Goal: Task Accomplishment & Management: Use online tool/utility

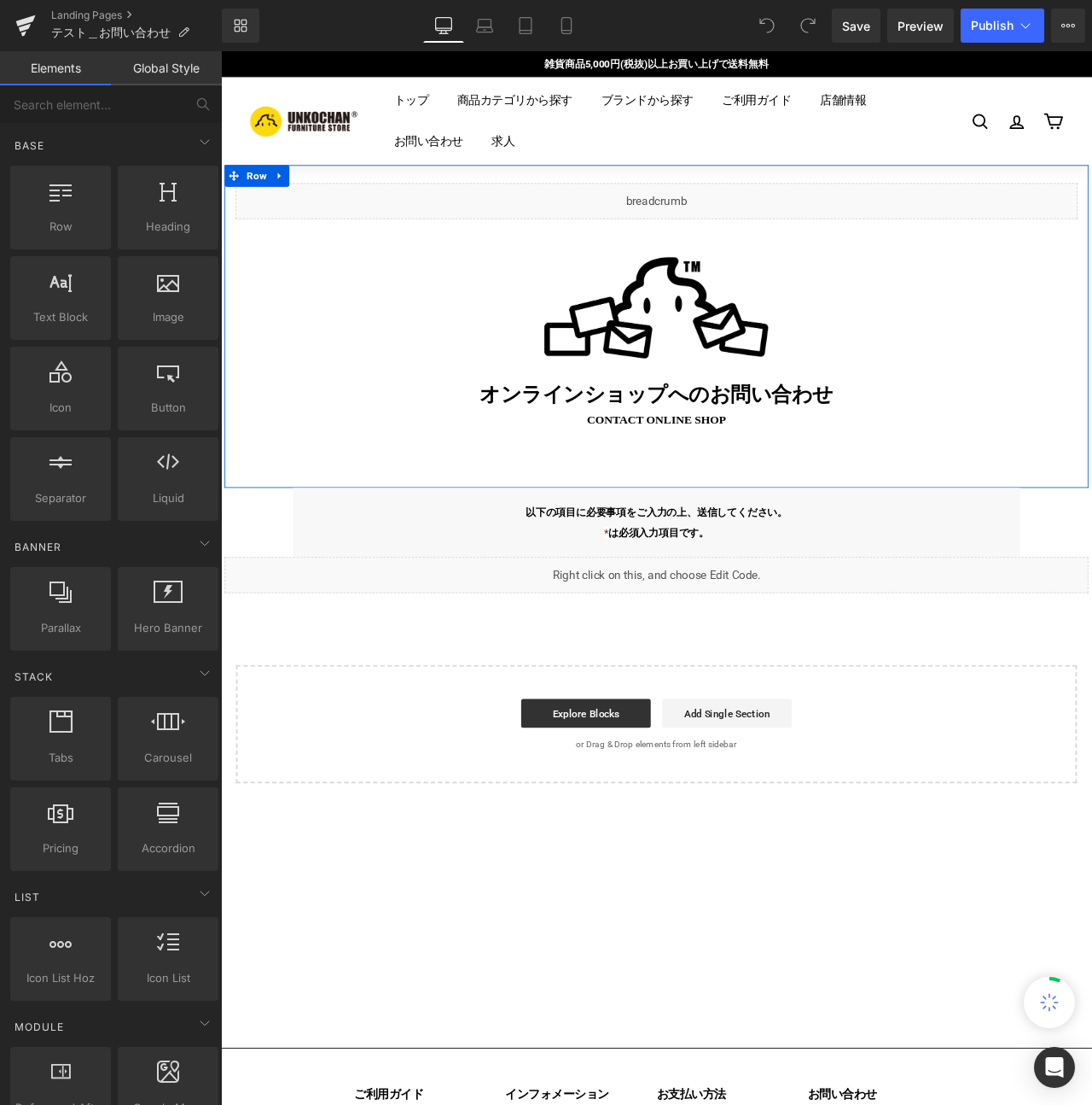
click at [750, 455] on div "オンラインショップへの お問い合わせ Heading" at bounding box center [738, 458] width 998 height 29
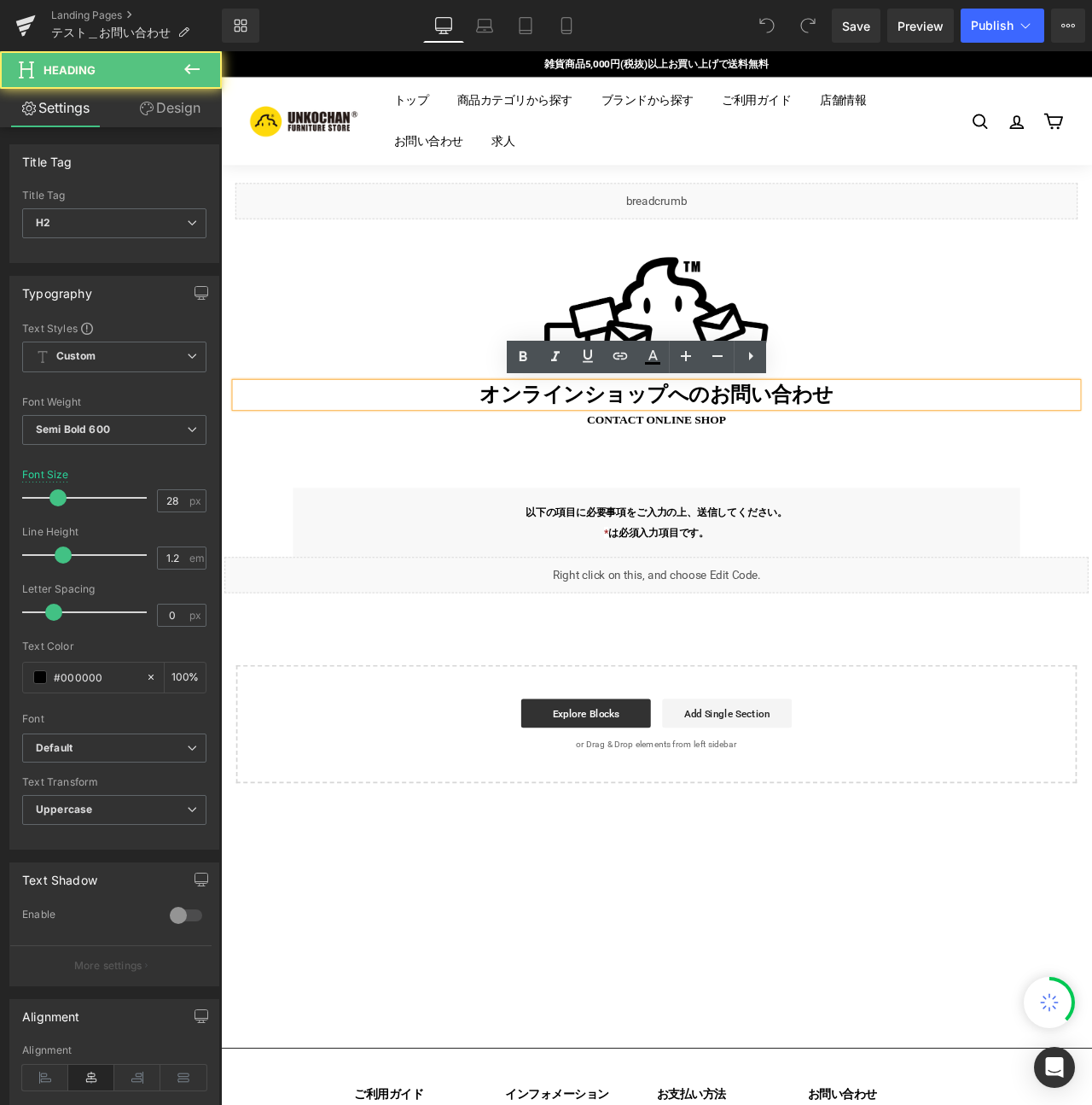
click at [789, 456] on h2 "オンラインショップへの お問い合わせ" at bounding box center [738, 458] width 998 height 29
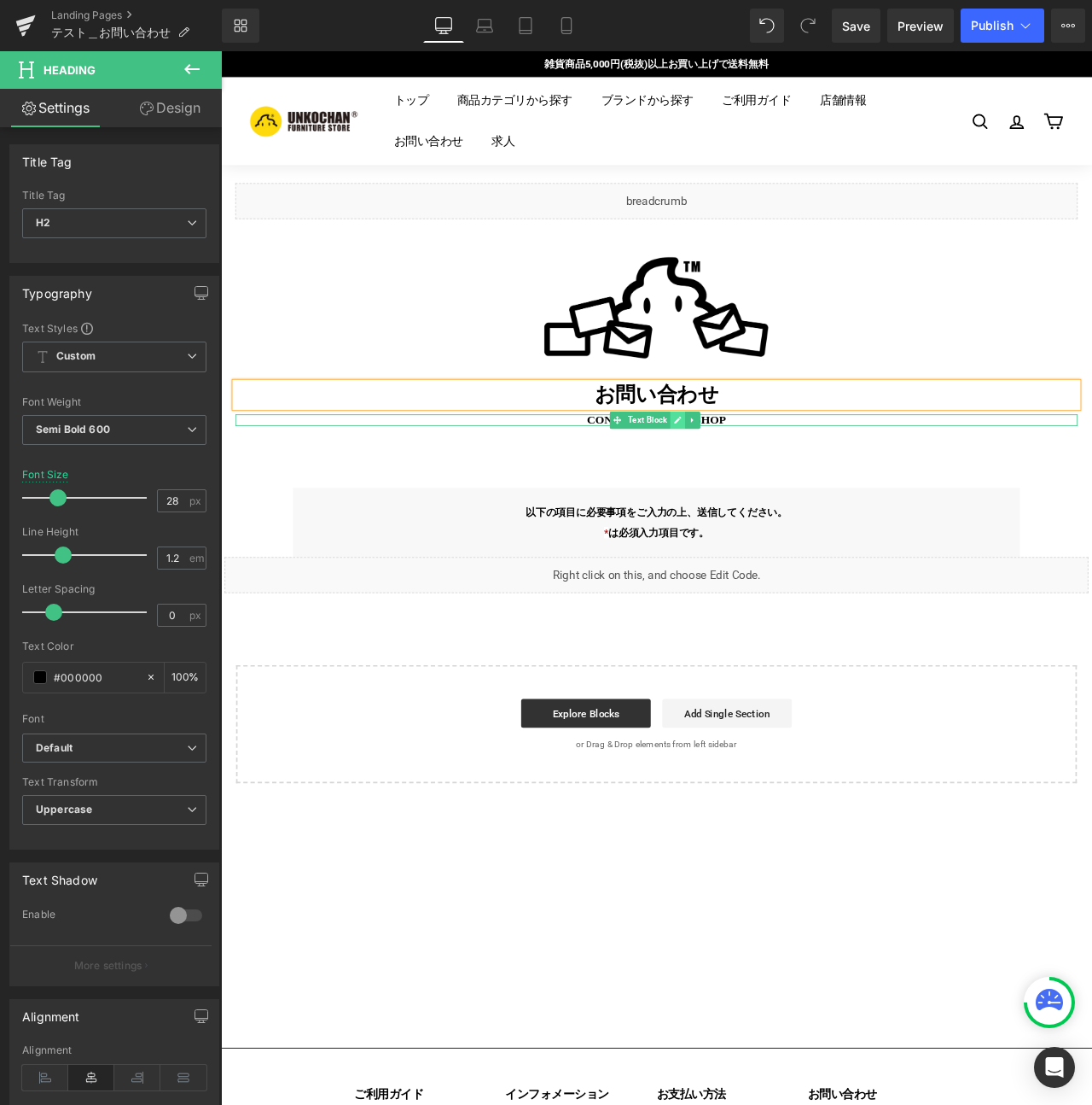
click at [758, 483] on icon at bounding box center [763, 488] width 10 height 10
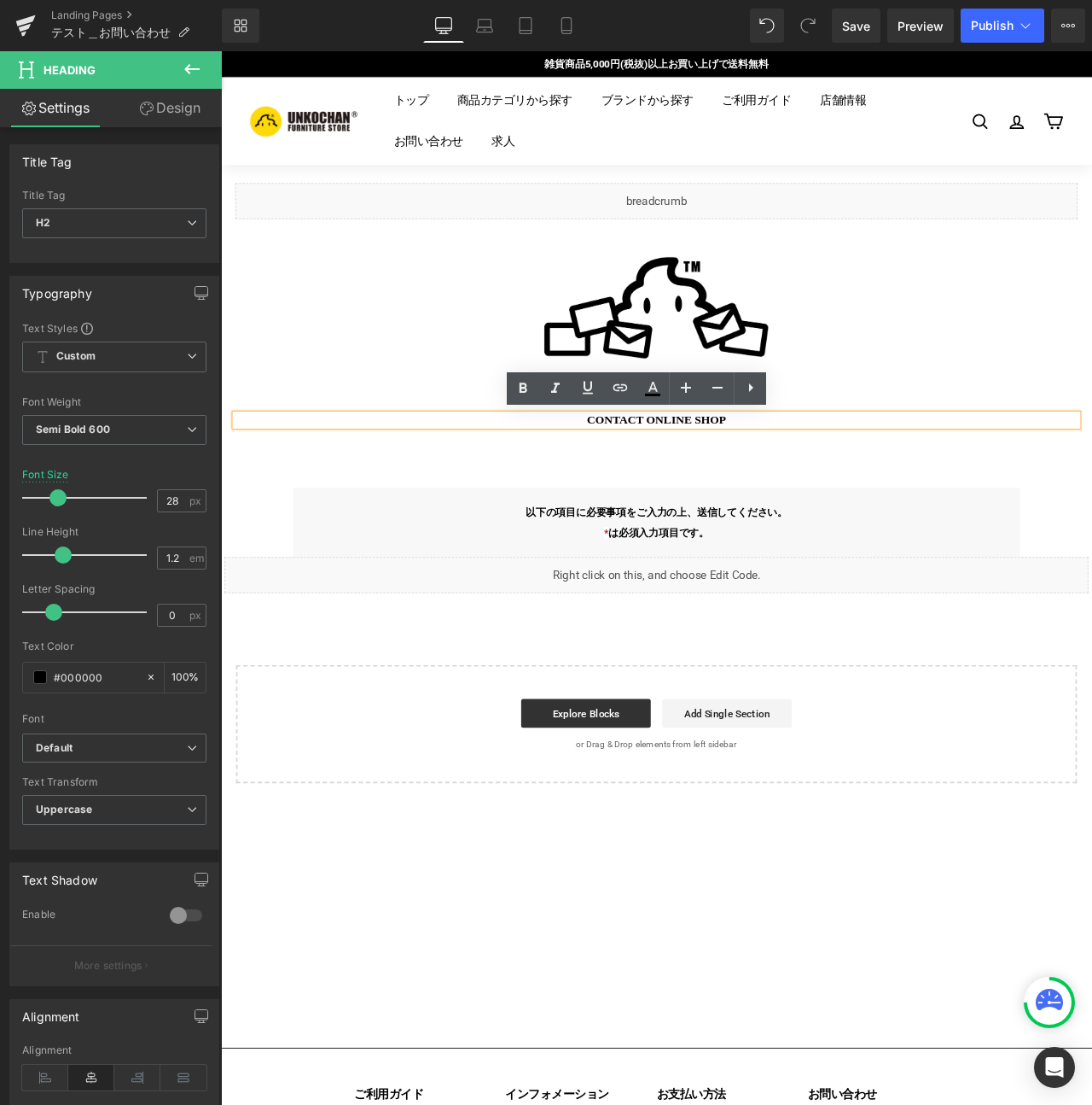
click at [721, 484] on p "contact ONLINE SHOP" at bounding box center [738, 488] width 998 height 13
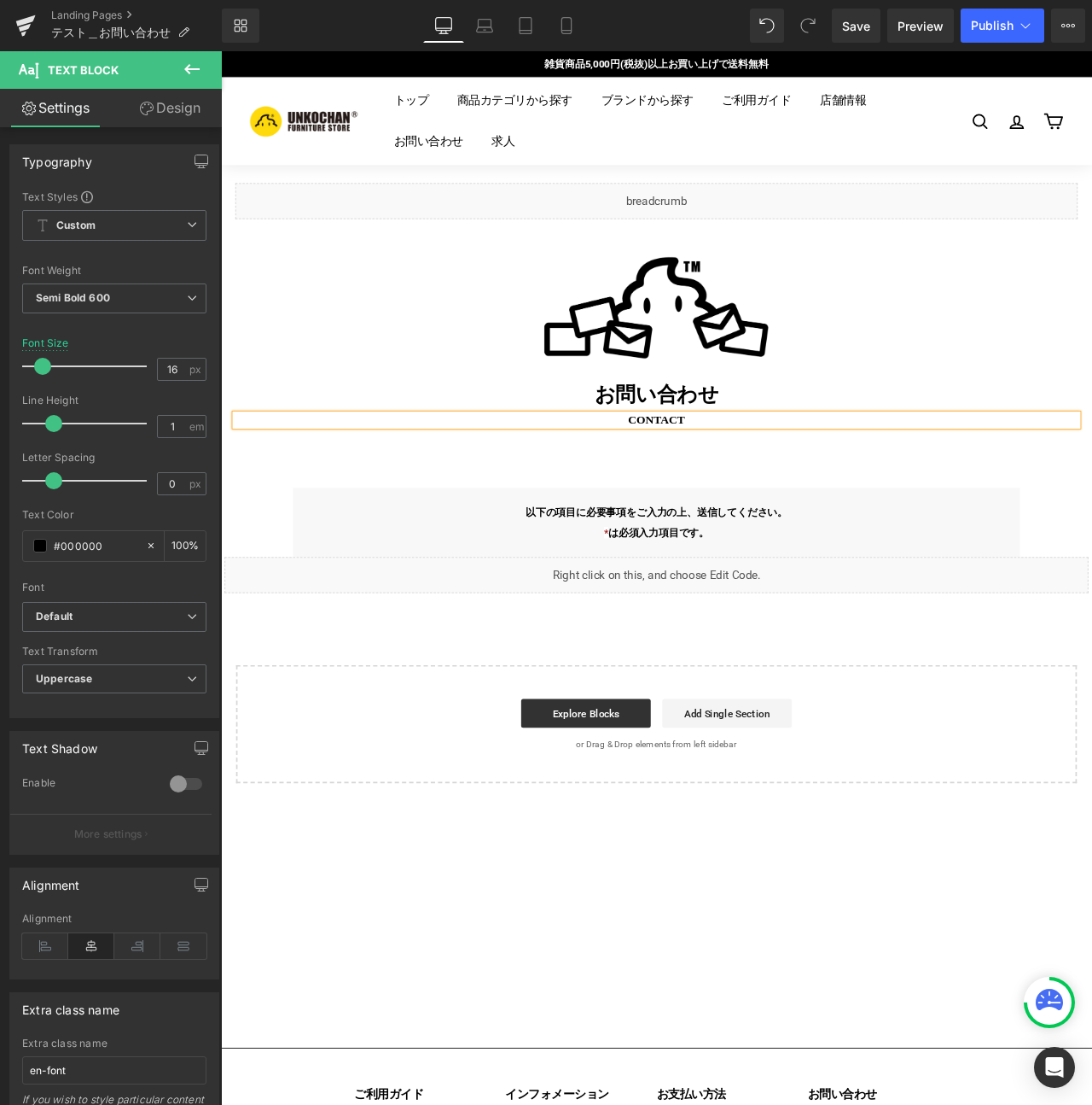
click at [624, 556] on div "Liquid Image お問い合わせ Heading contact Text Block Row" at bounding box center [737, 377] width 1024 height 382
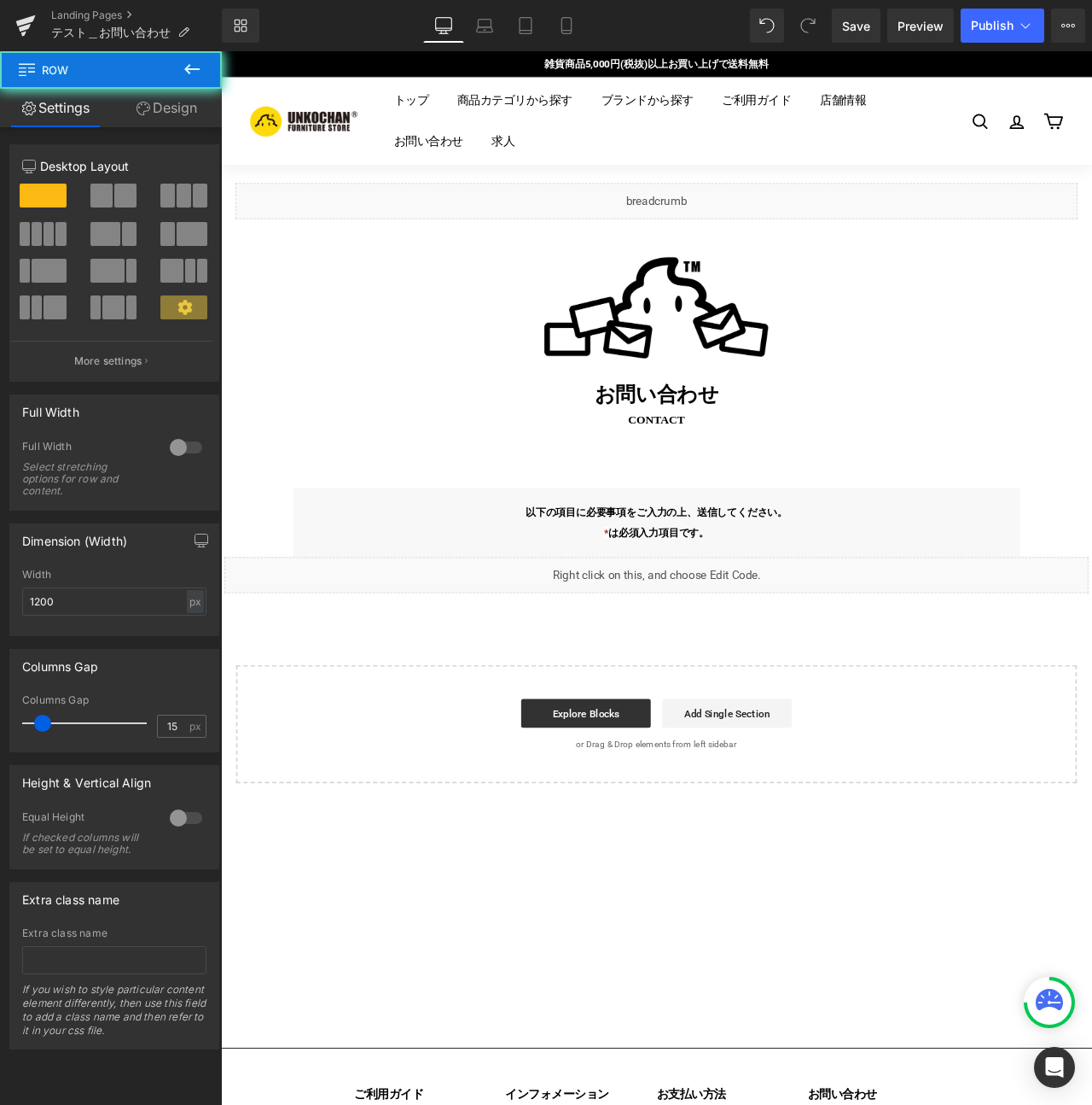
click at [696, 545] on div "Liquid Image お問い合わせ Heading contact Text Block Row" at bounding box center [737, 377] width 1024 height 382
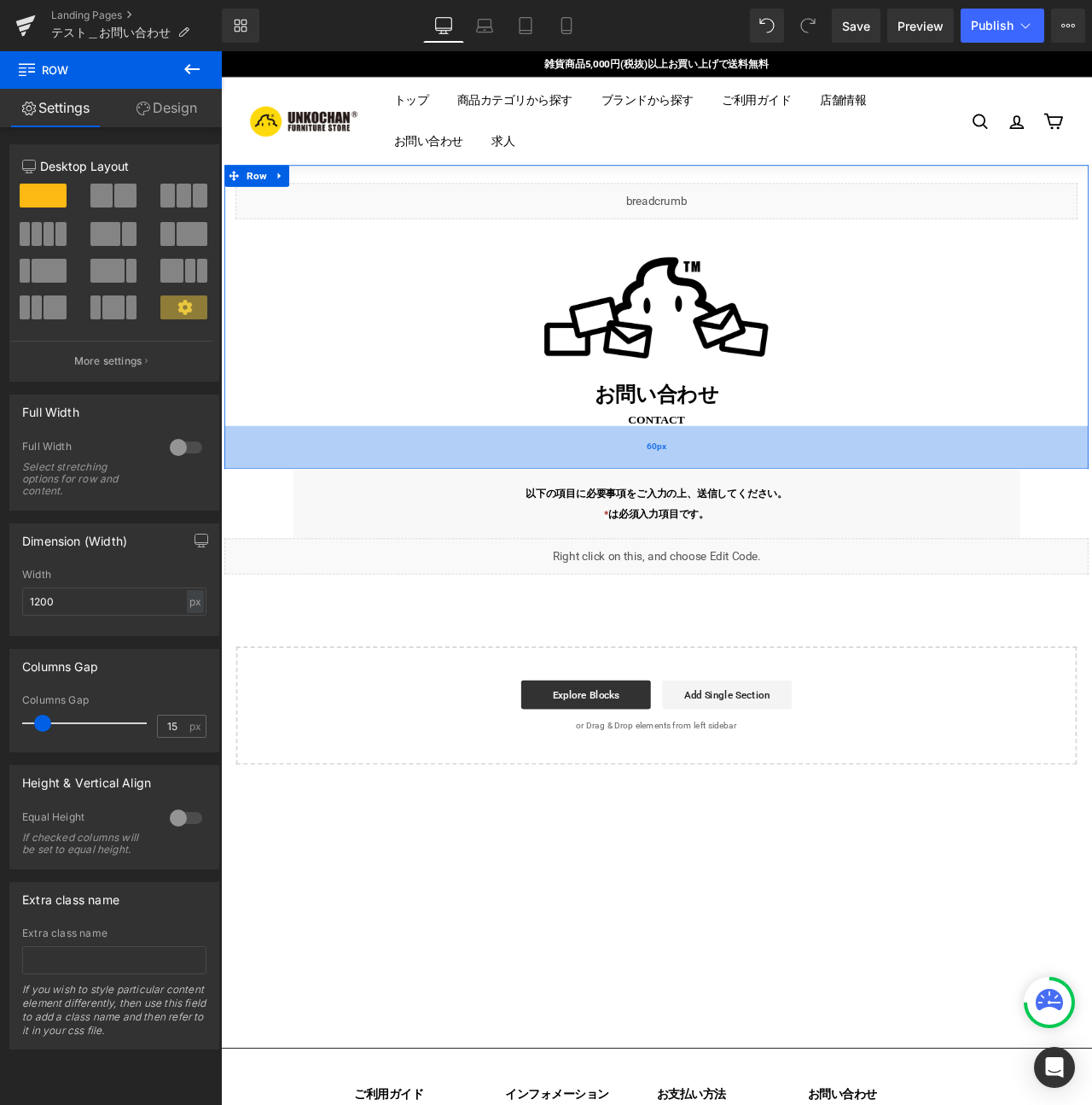
drag, startPoint x: 712, startPoint y: 560, endPoint x: 712, endPoint y: 538, distance: 22.0
click at [712, 538] on div "60px" at bounding box center [737, 520] width 1024 height 51
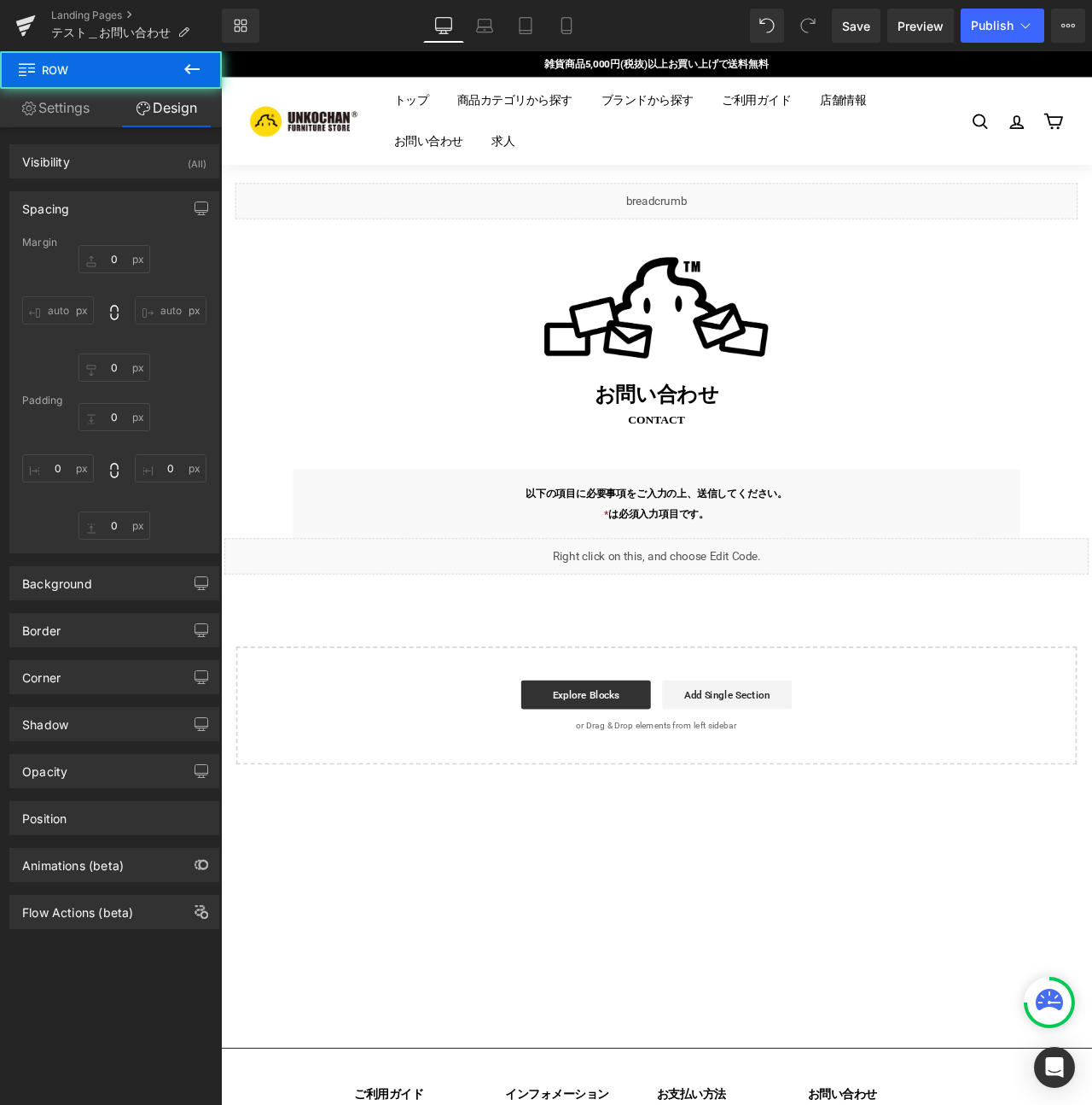
type input "0"
type input "25"
type input "0"
type input "60"
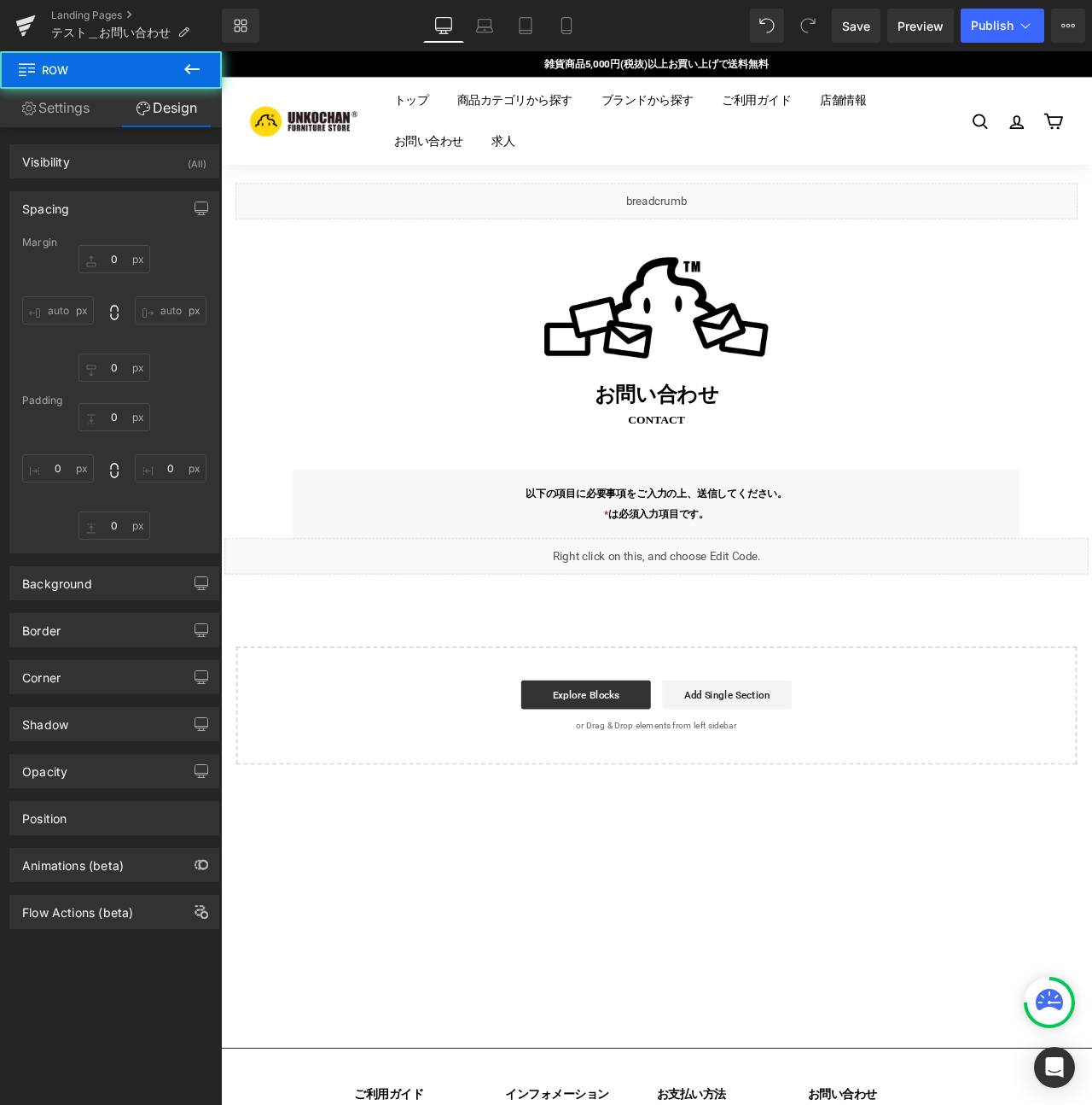
type input "0"
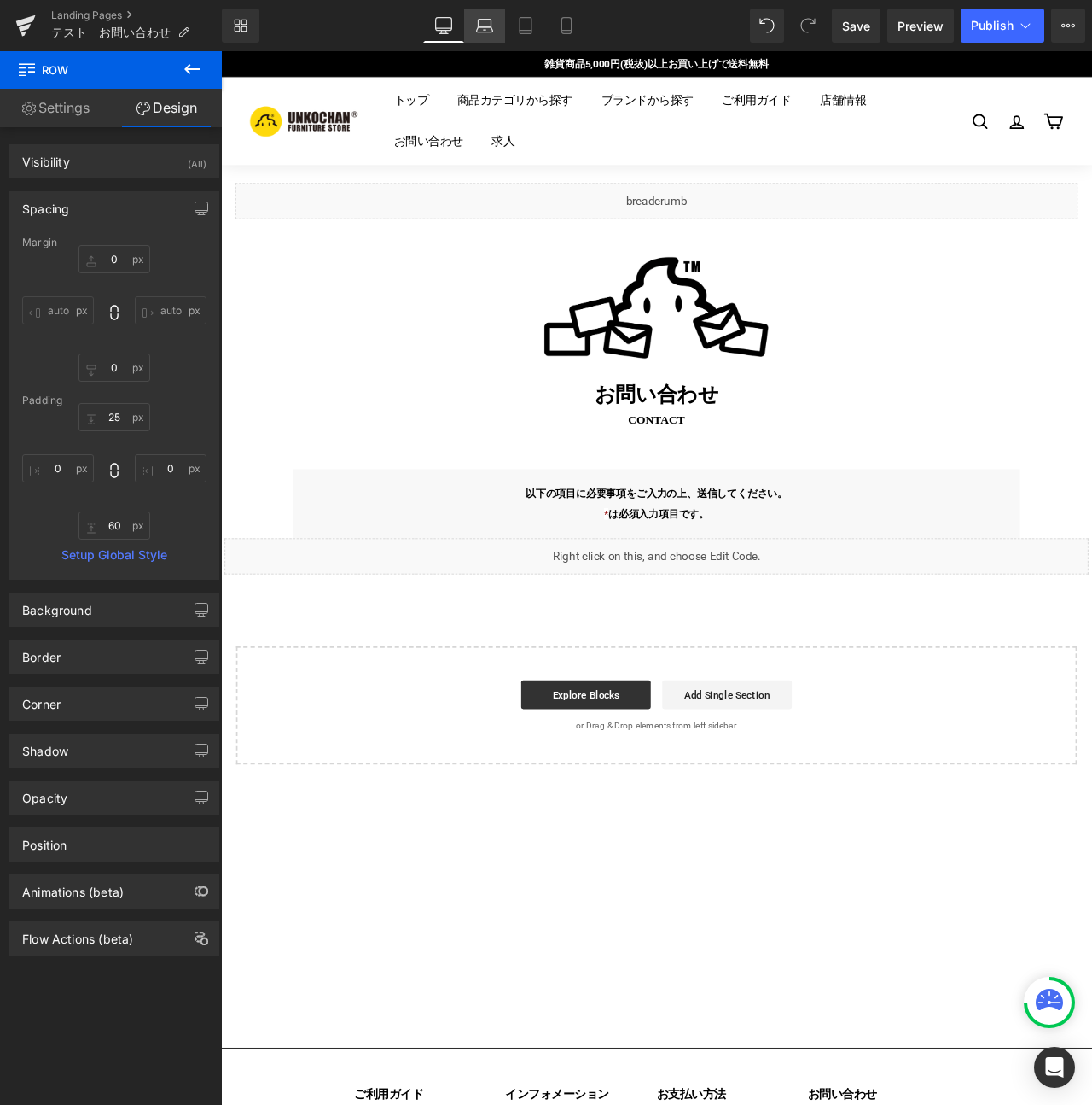
click at [483, 22] on icon at bounding box center [484, 25] width 17 height 17
type input "0"
type input "25"
type input "0"
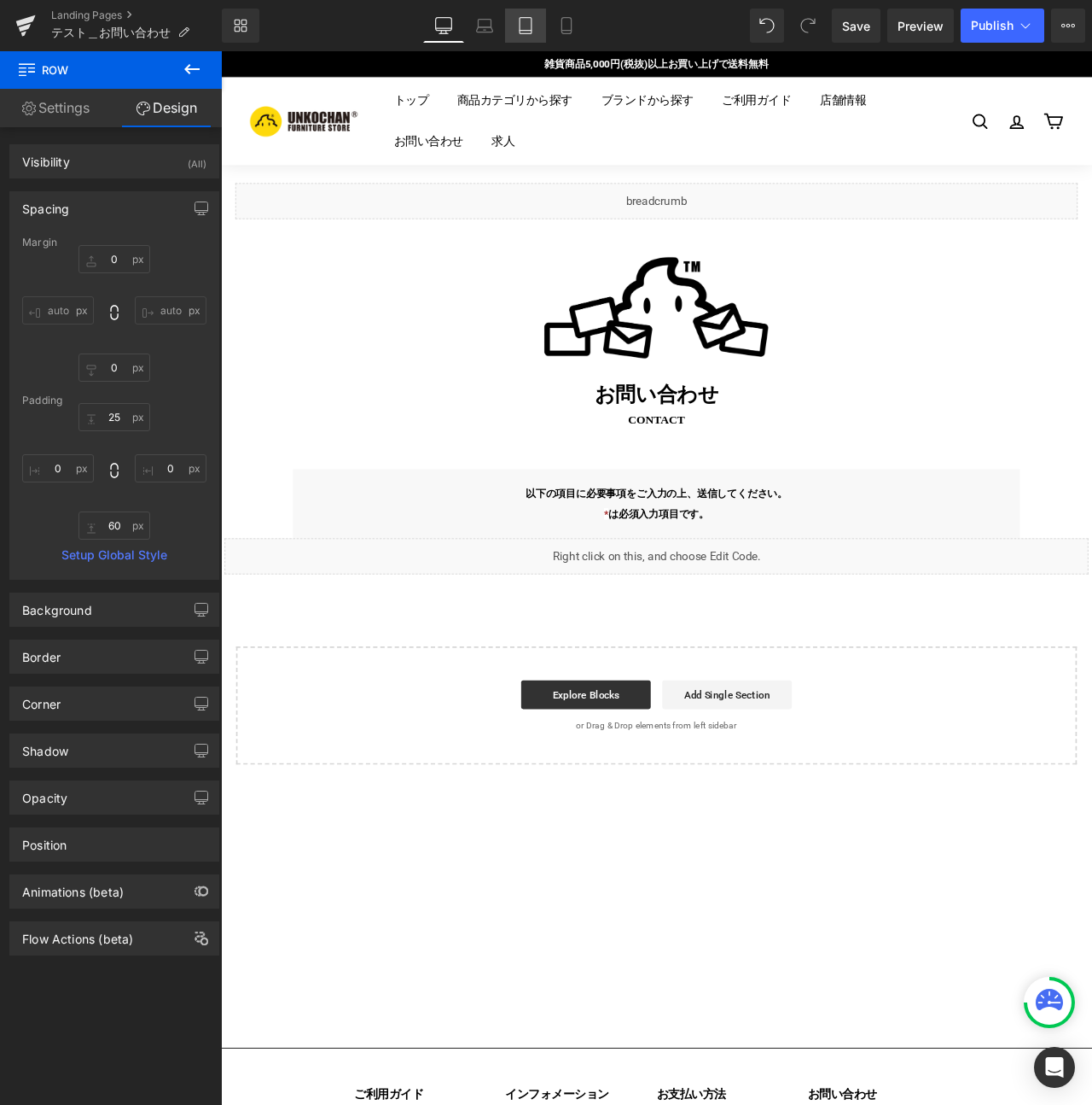
type input "86"
type input "0"
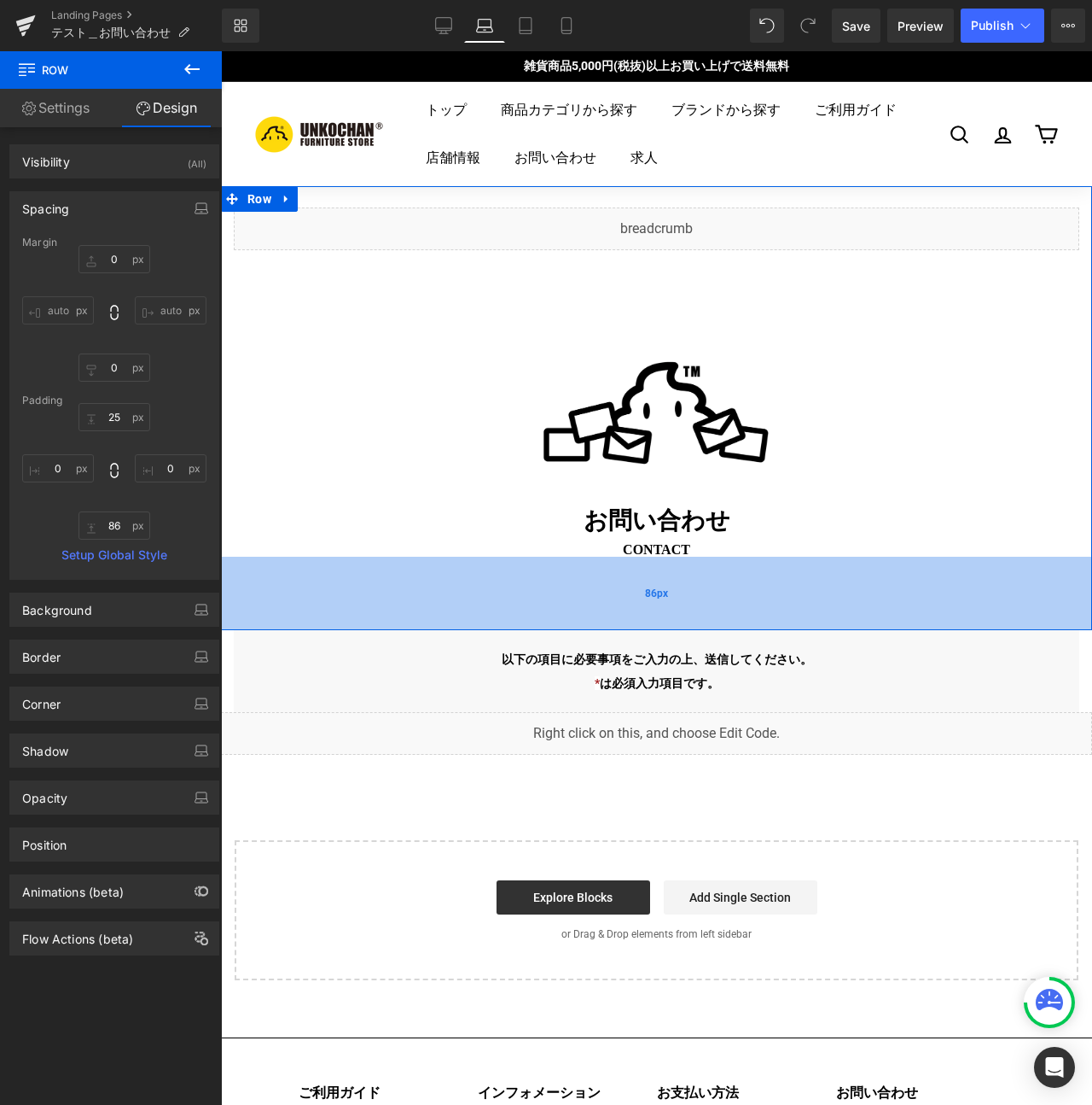
click at [624, 586] on div "86px" at bounding box center [656, 593] width 871 height 73
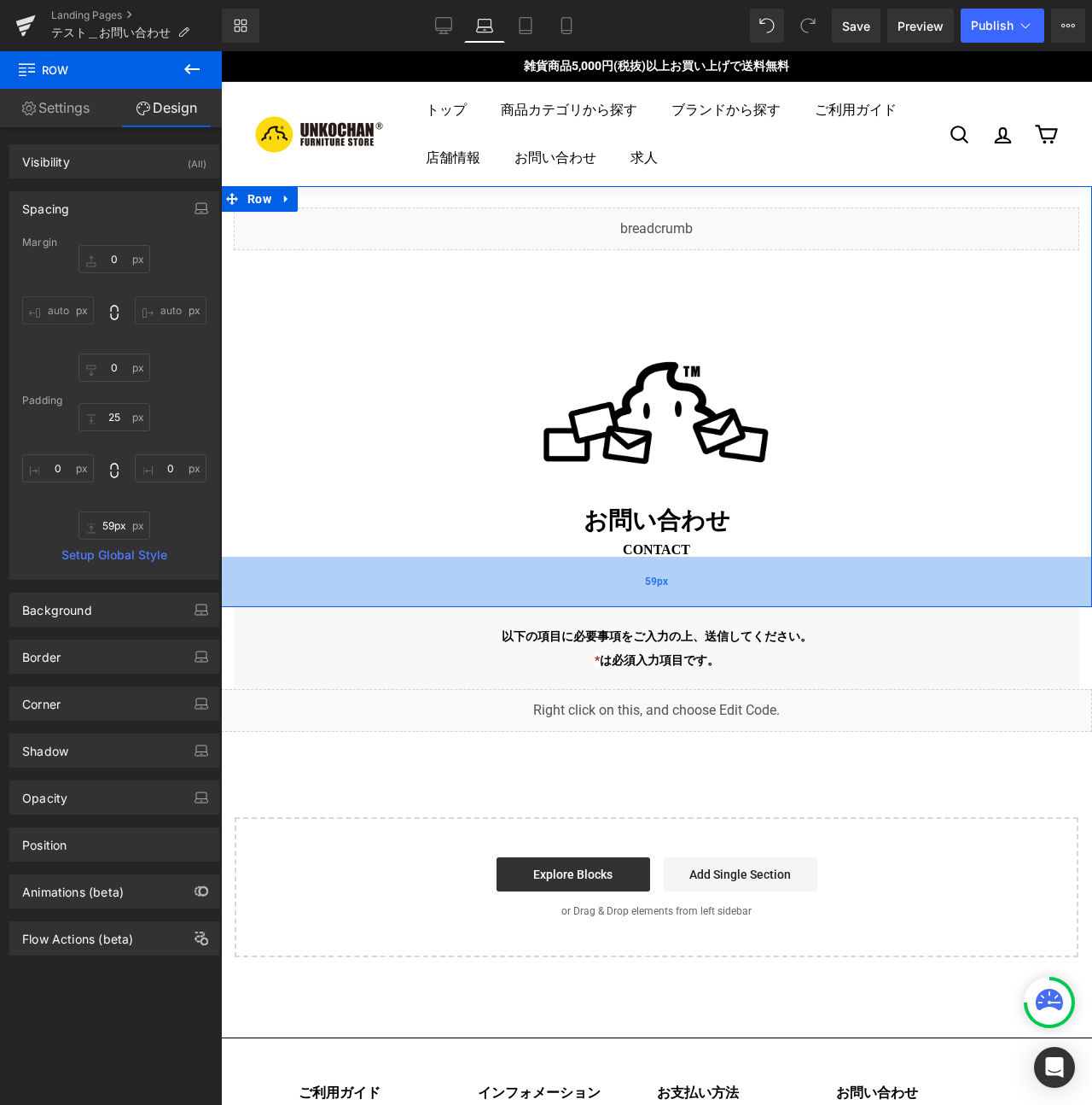
type input "60px"
drag, startPoint x: 630, startPoint y: 621, endPoint x: 632, endPoint y: 599, distance: 22.1
click at [632, 599] on div "60px" at bounding box center [656, 582] width 871 height 51
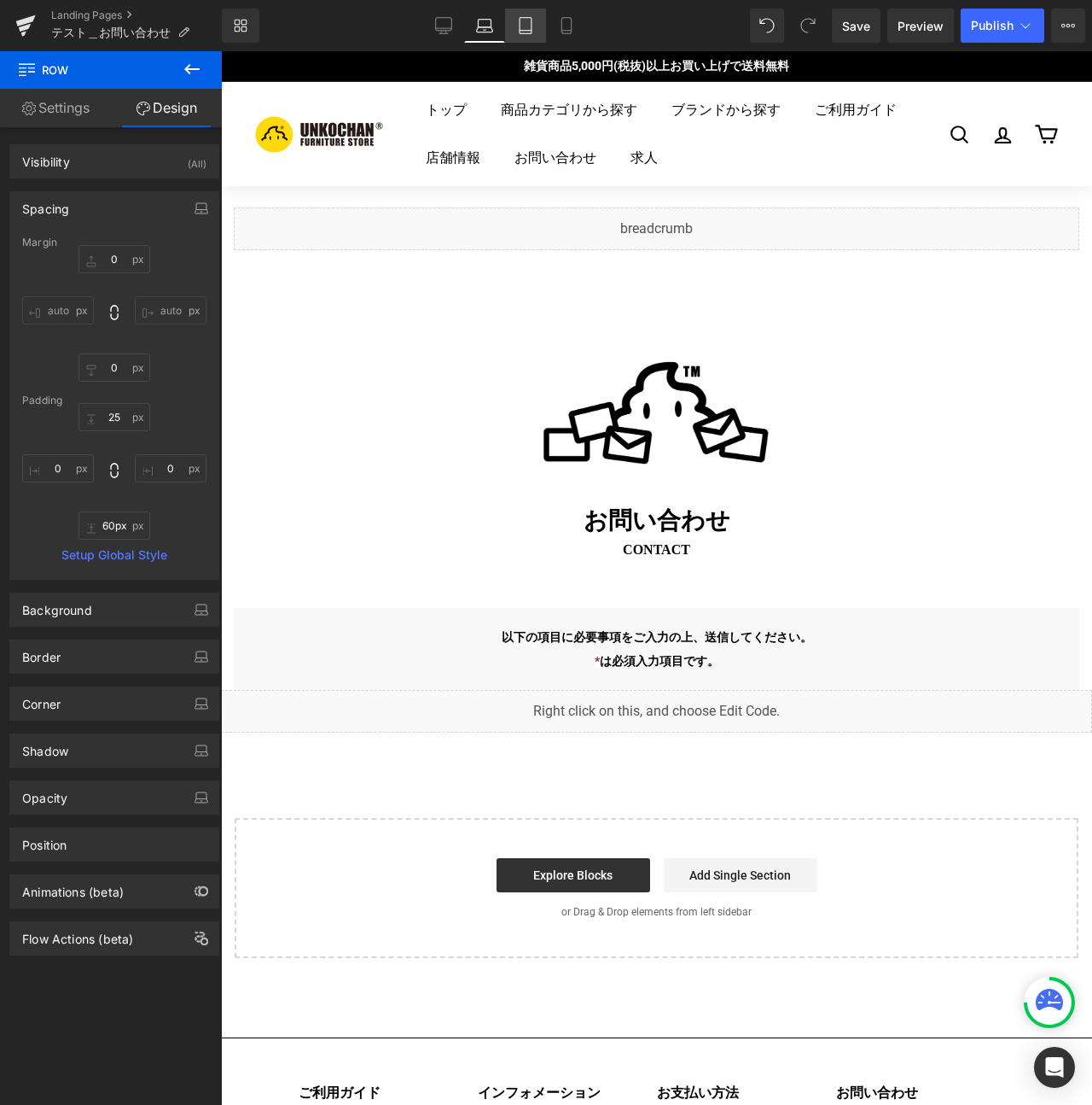
click at [507, 20] on link "Tablet" at bounding box center [526, 26] width 41 height 34
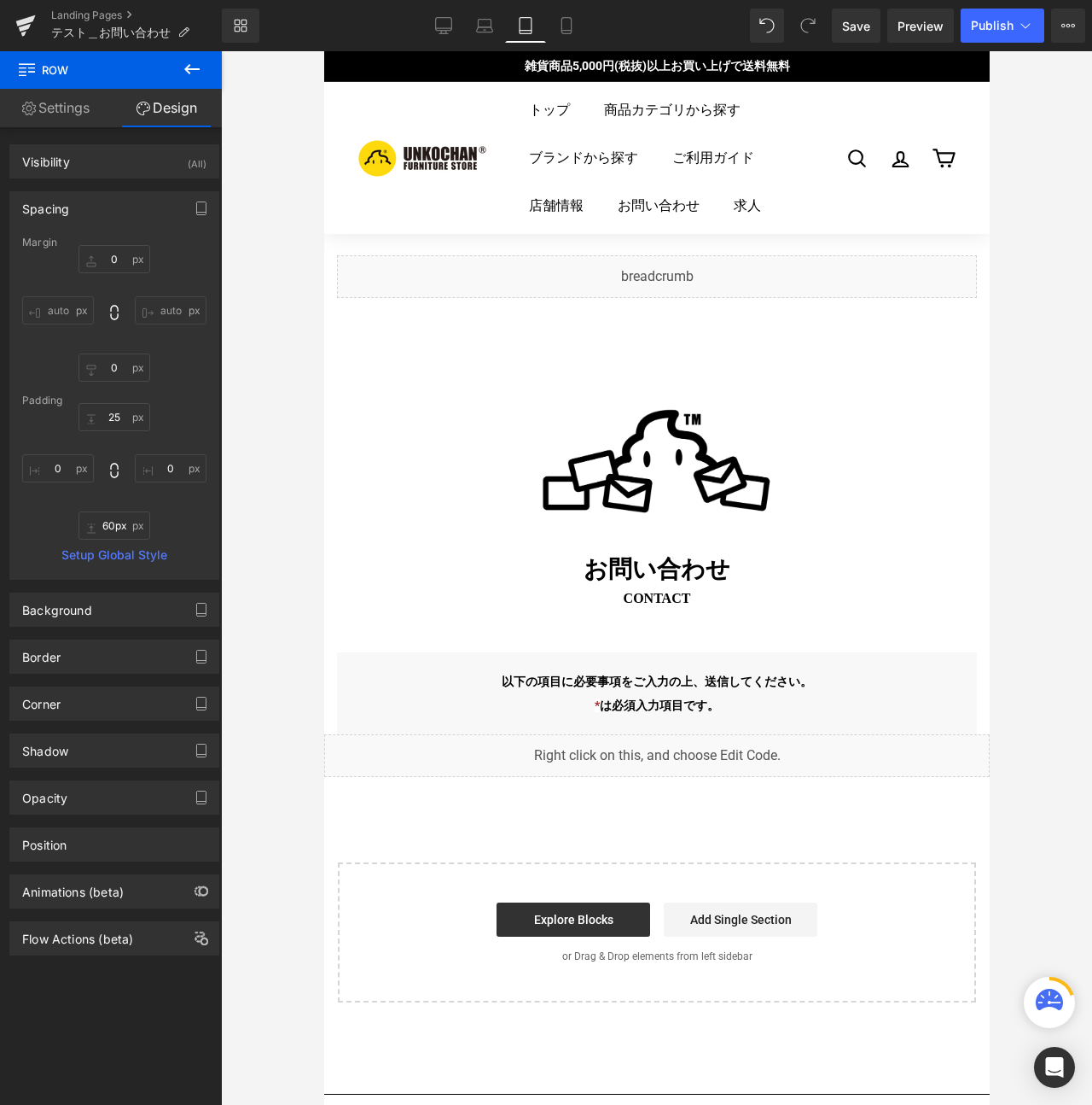
type input "0"
type input "25"
type input "0"
type input "55"
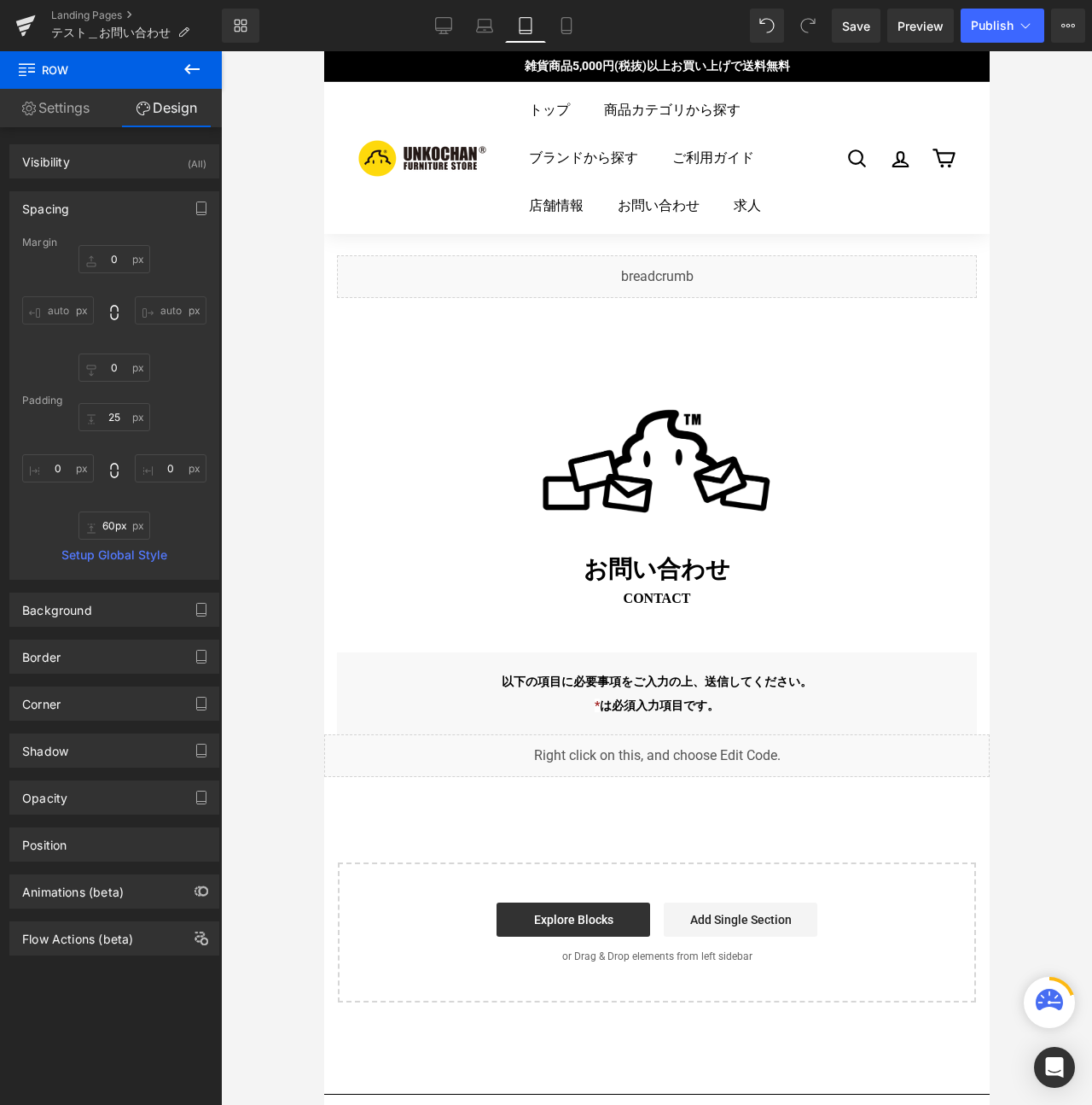
type input "0"
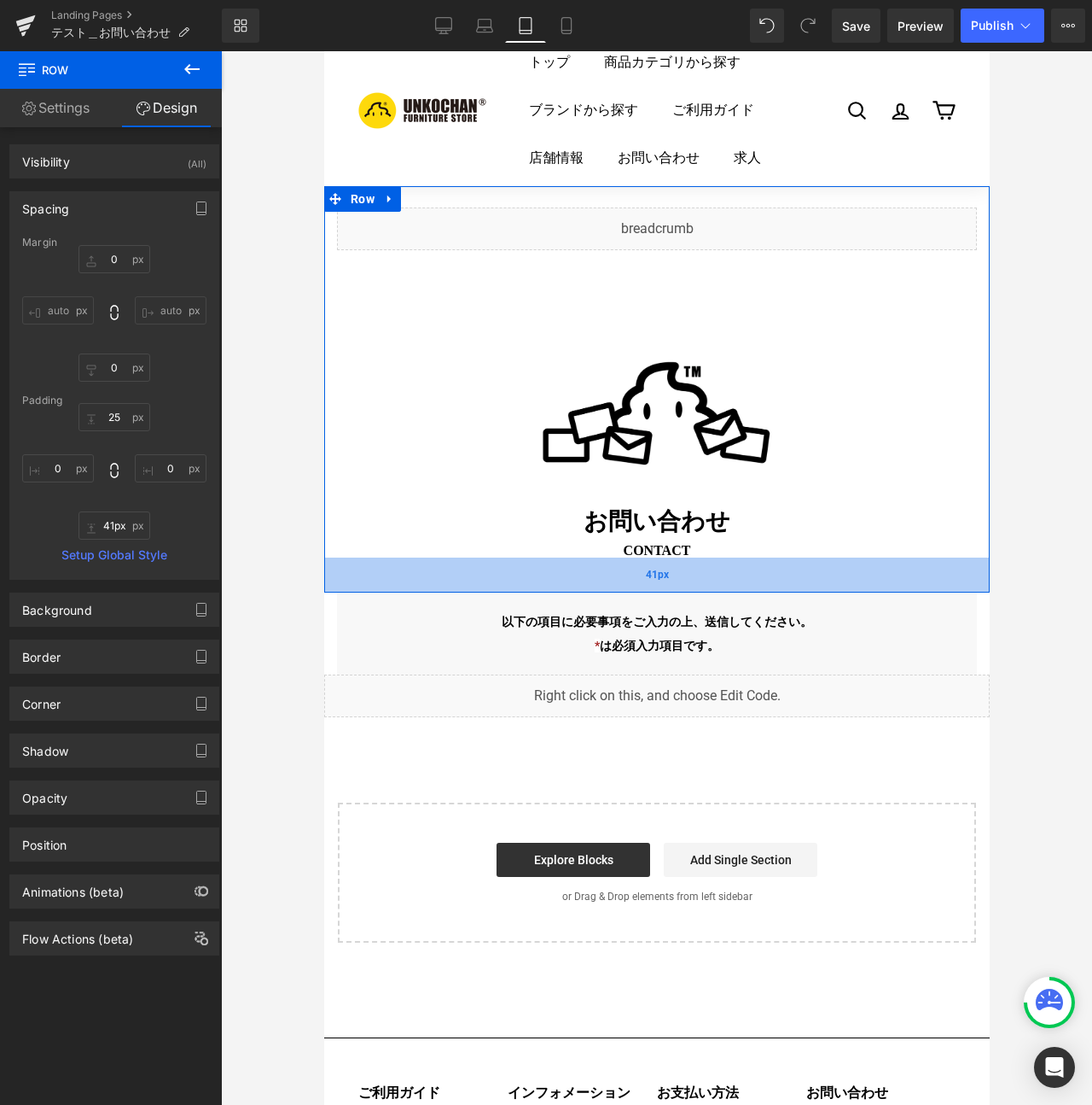
type input "40px"
drag, startPoint x: 611, startPoint y: 599, endPoint x: 609, endPoint y: 586, distance: 13.2
click at [609, 586] on div "40px" at bounding box center [655, 574] width 665 height 34
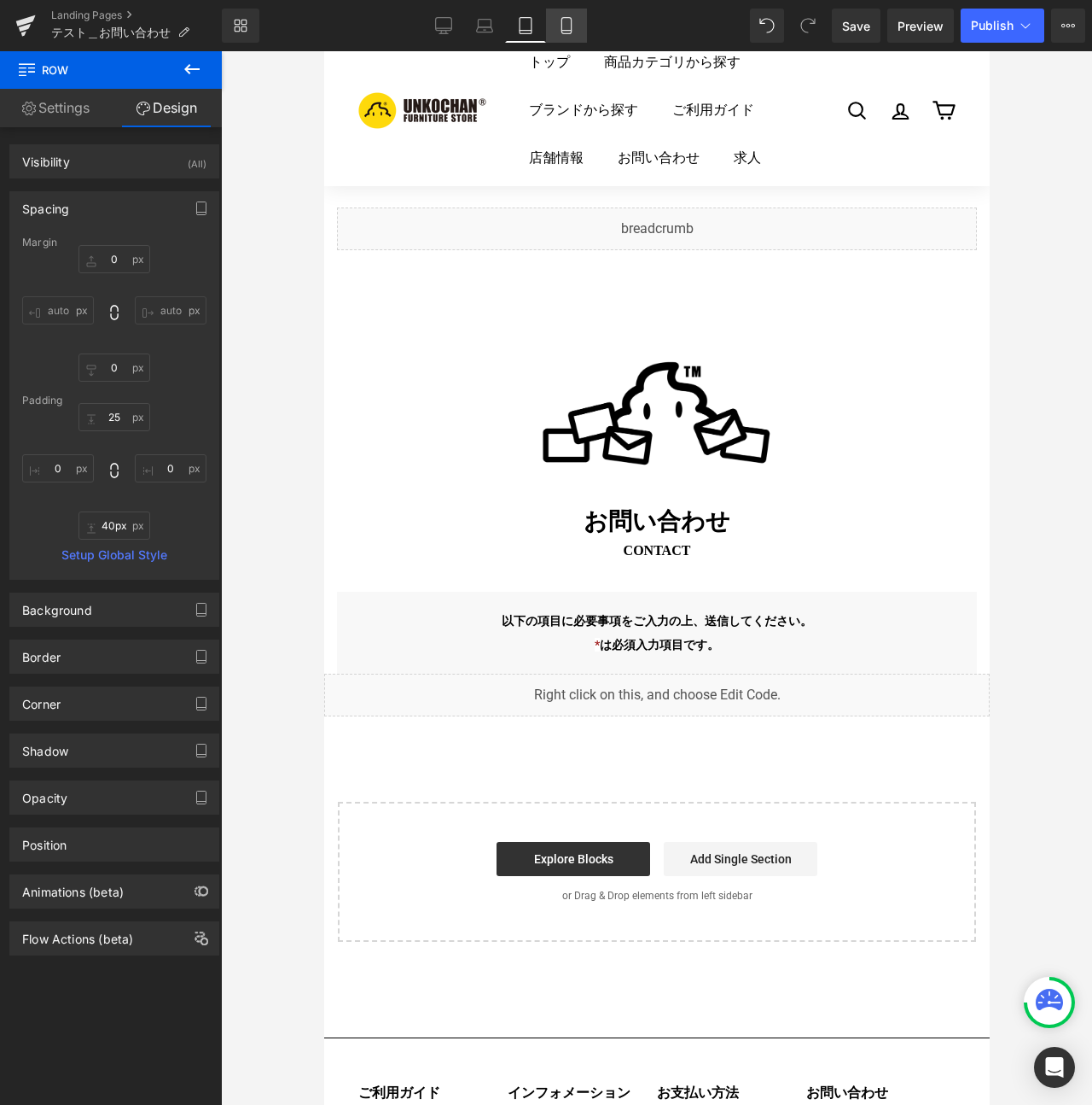
click at [552, 22] on link "Mobile" at bounding box center [567, 26] width 41 height 34
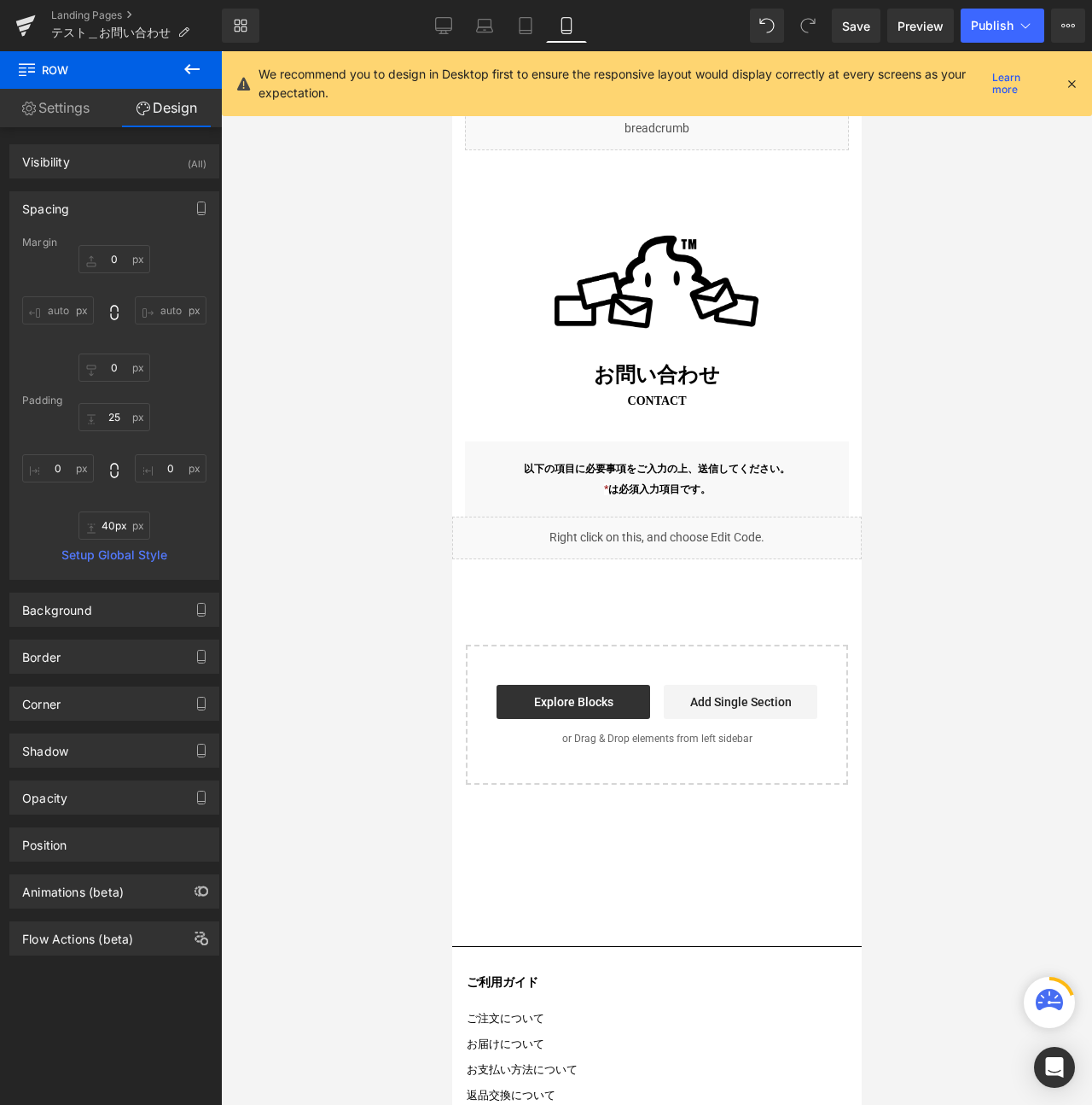
type input "0"
type input "25"
type input "0"
type input "40"
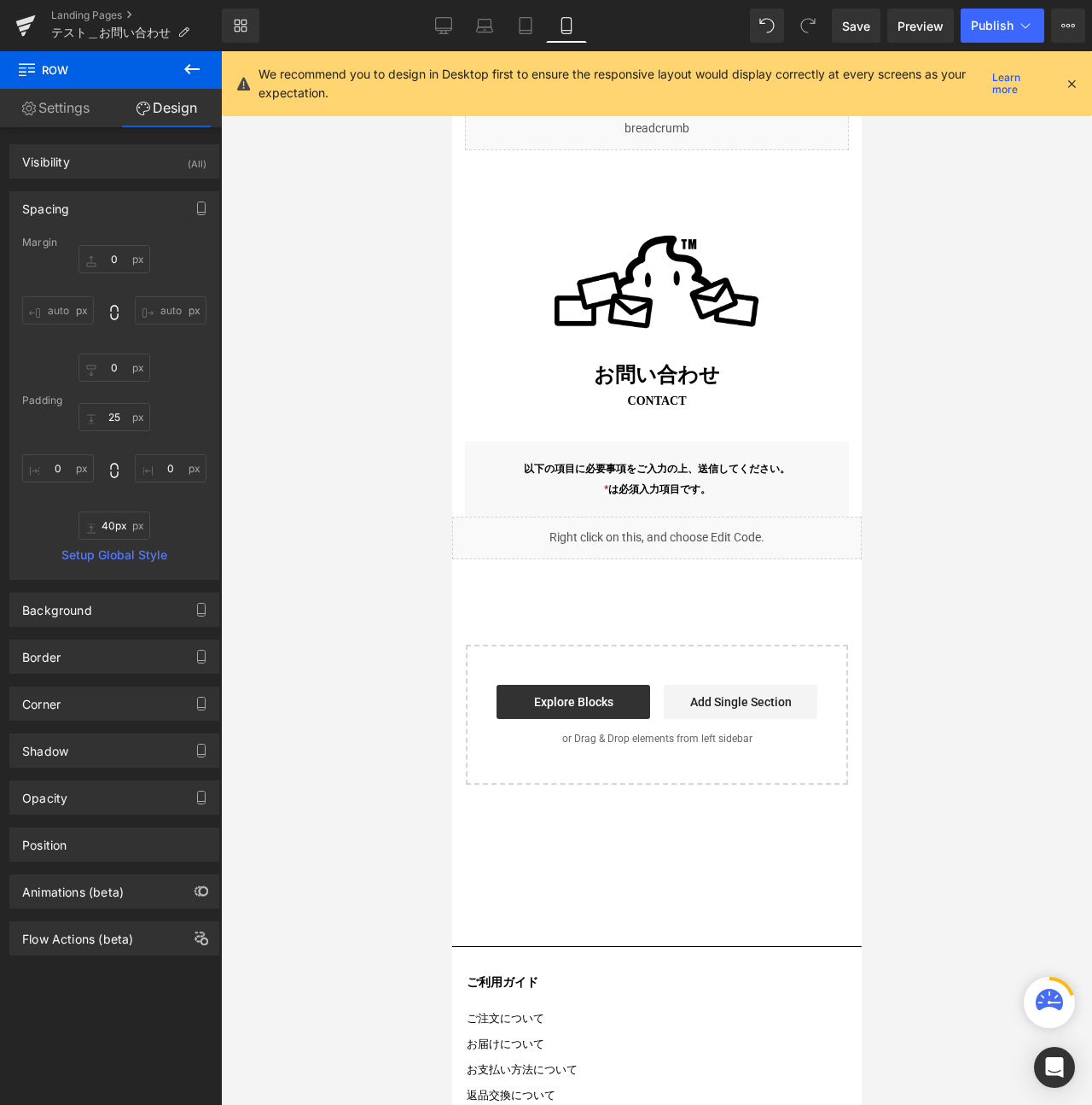
type input "0"
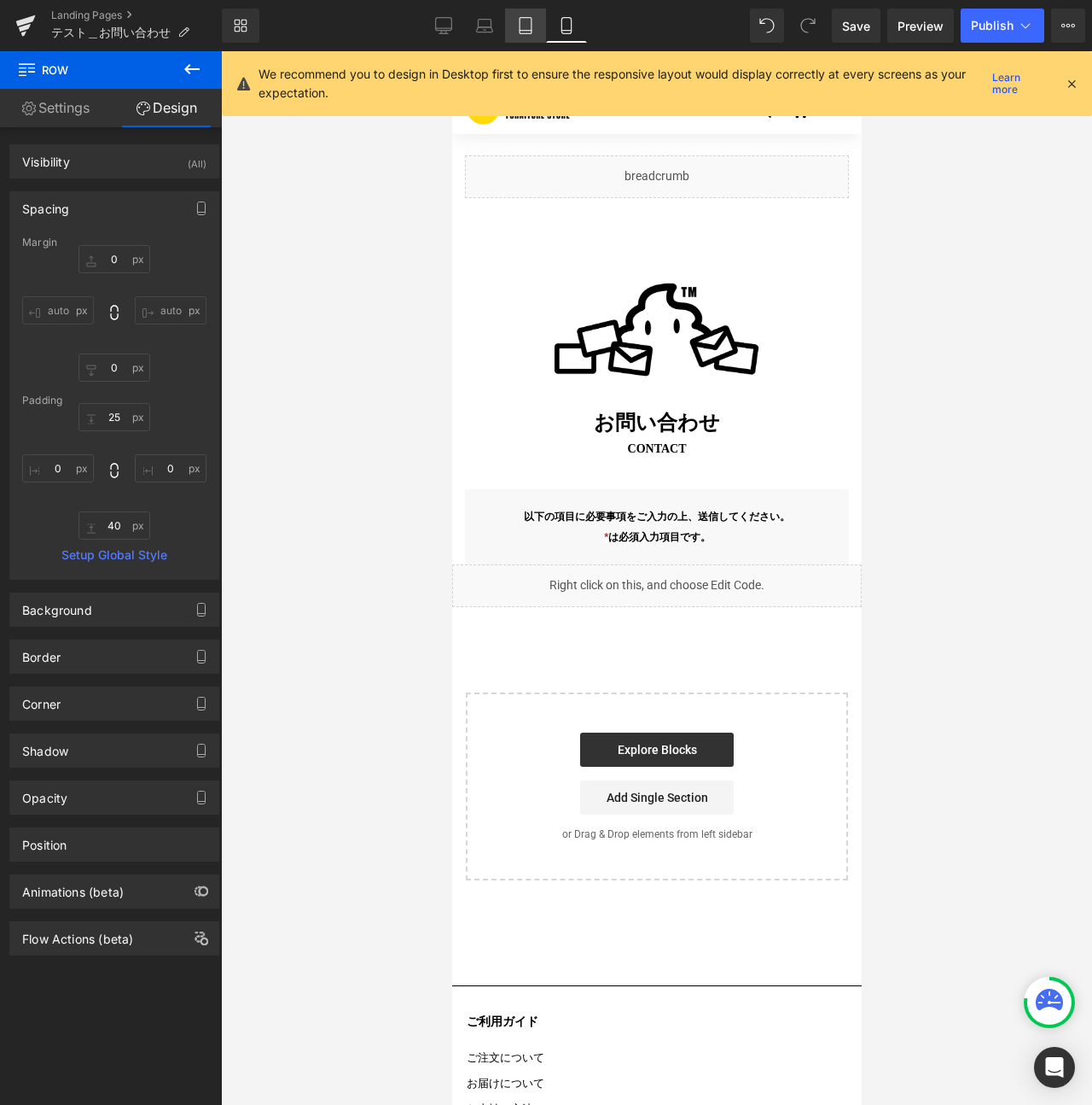
click at [528, 13] on link "Tablet" at bounding box center [526, 26] width 41 height 34
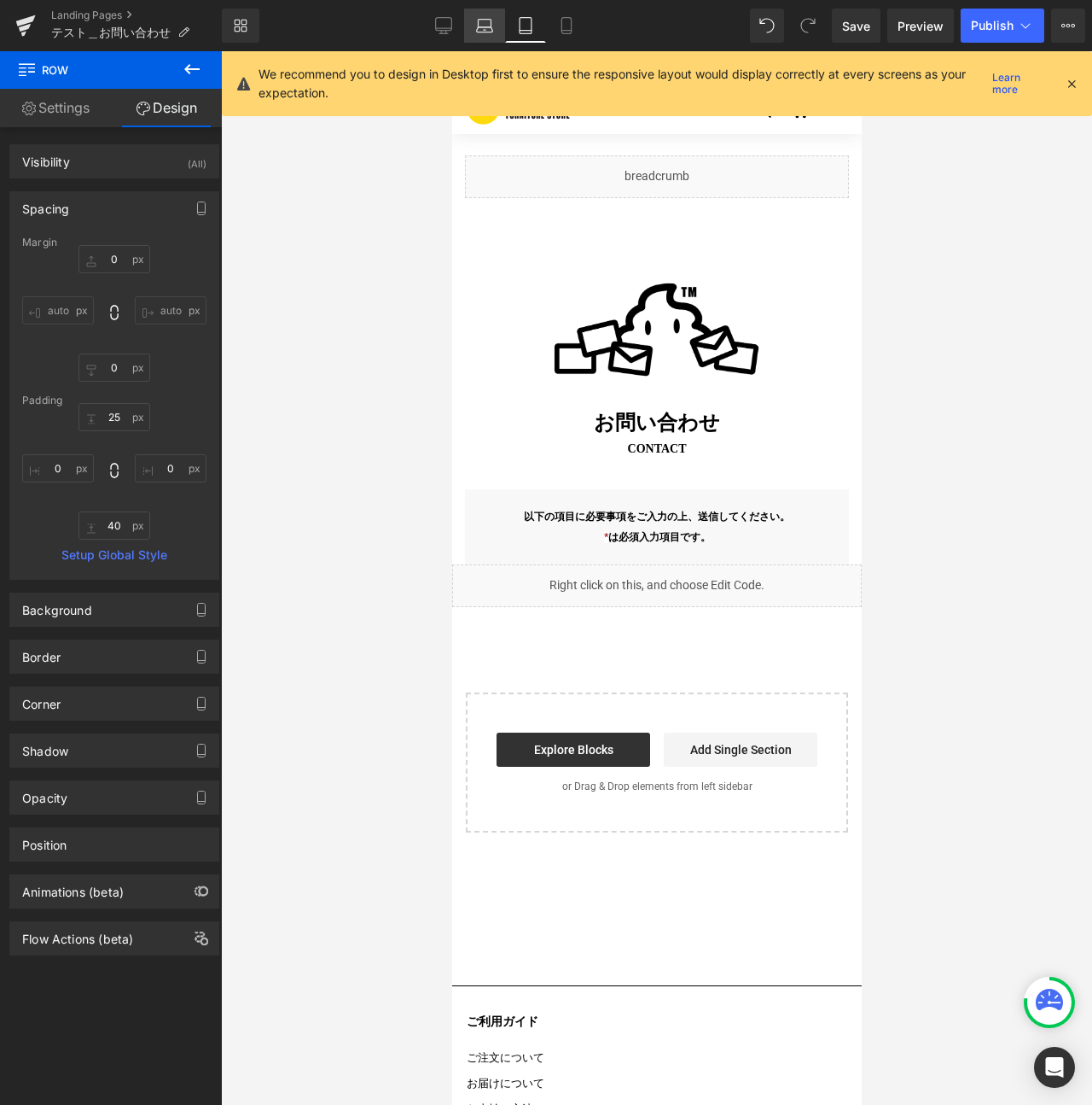
type input "0"
type input "25"
type input "0"
type input "40"
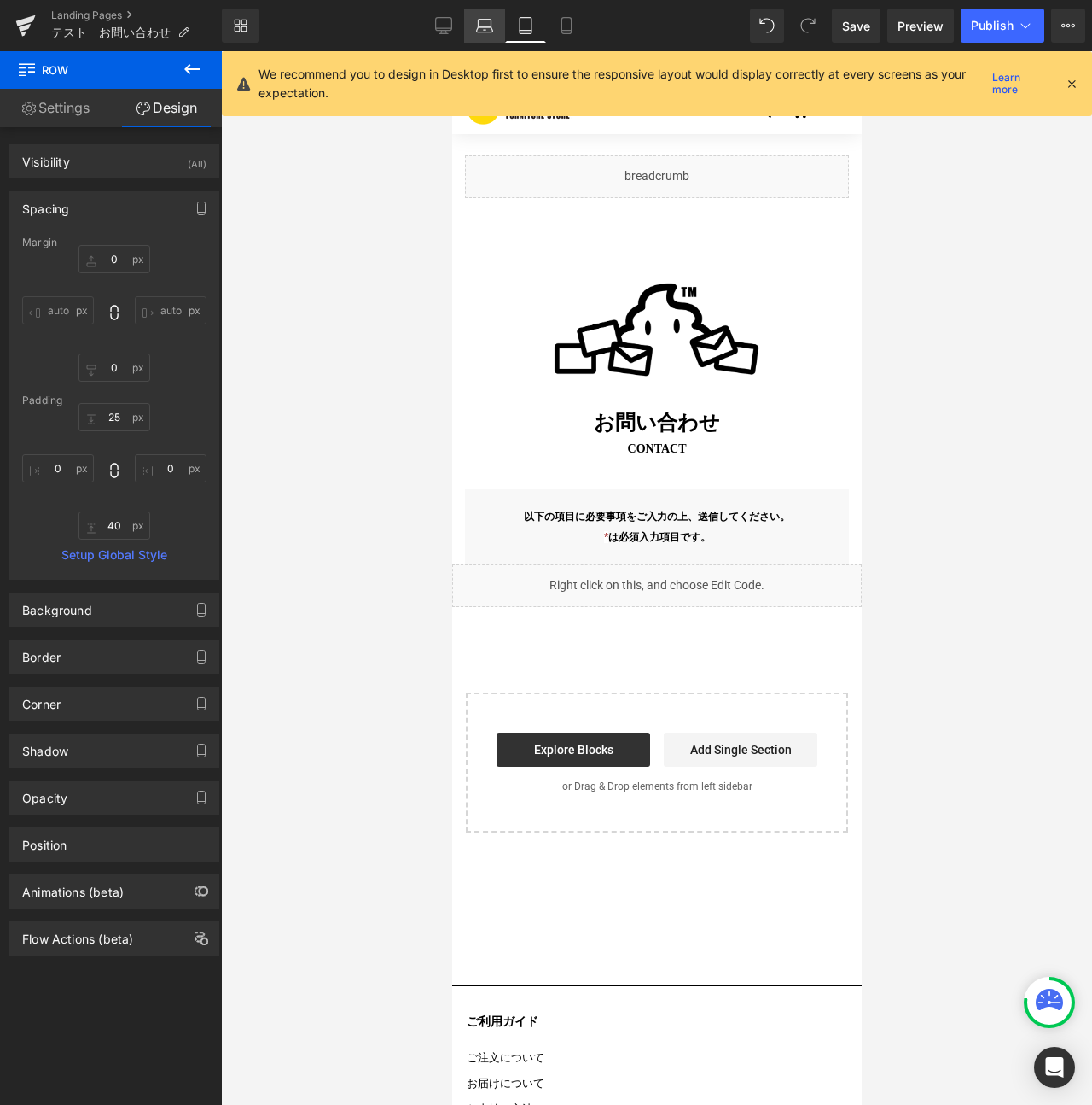
type input "0"
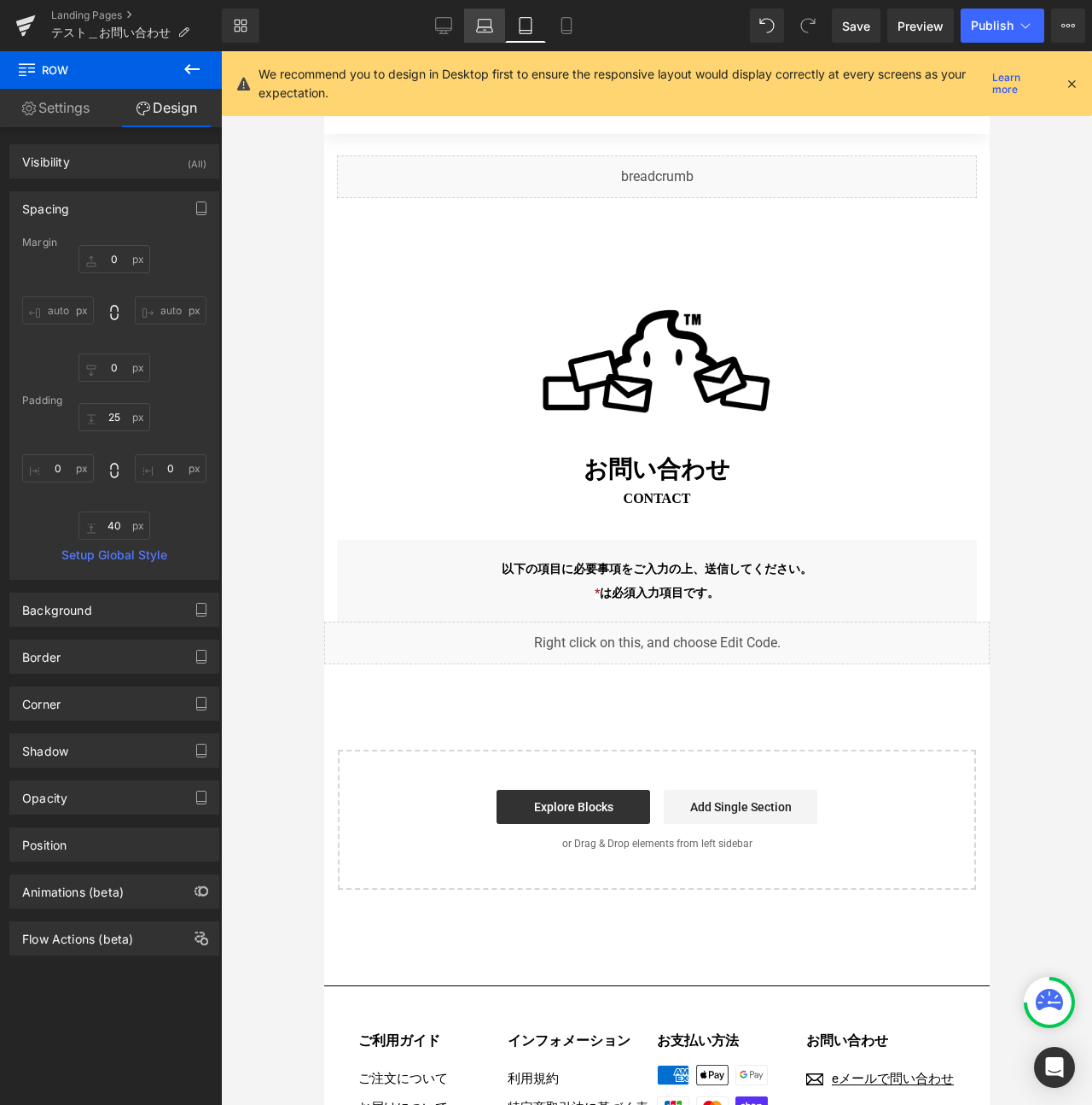
drag, startPoint x: 488, startPoint y: 20, endPoint x: 464, endPoint y: 27, distance: 25.0
click at [488, 20] on icon at bounding box center [484, 25] width 17 height 17
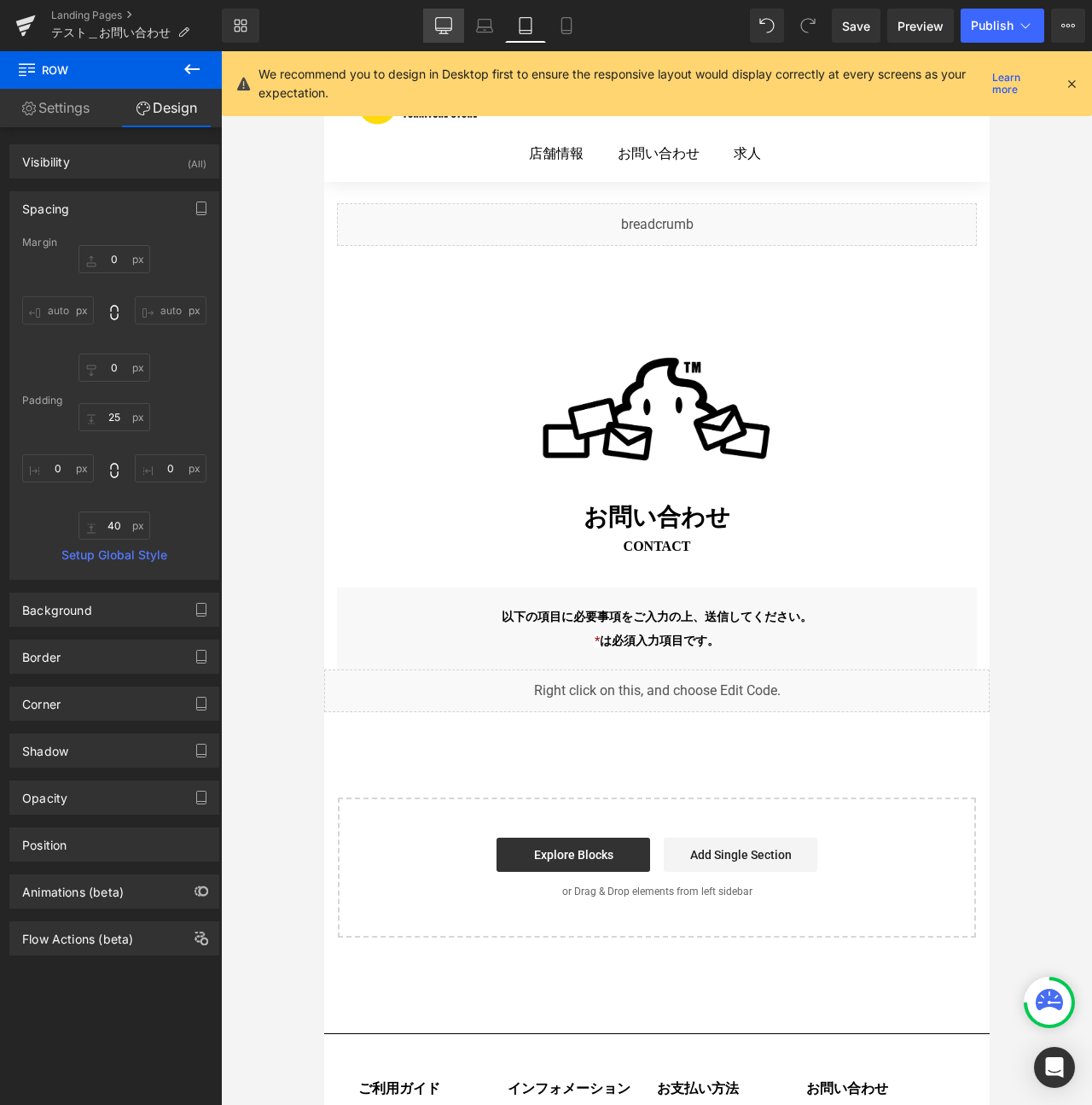
type input "0"
type input "25"
type input "0"
type input "60"
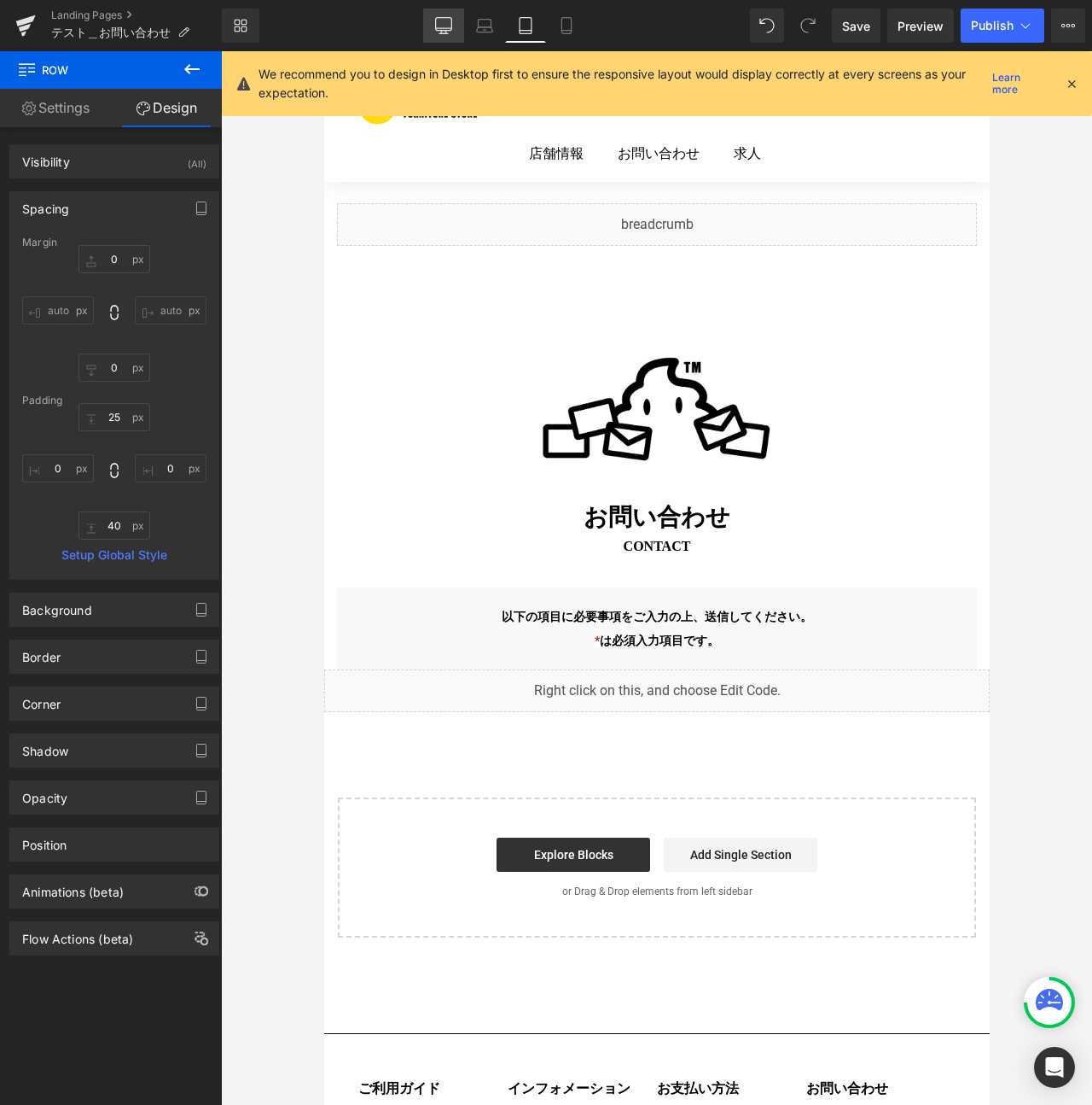
type input "0"
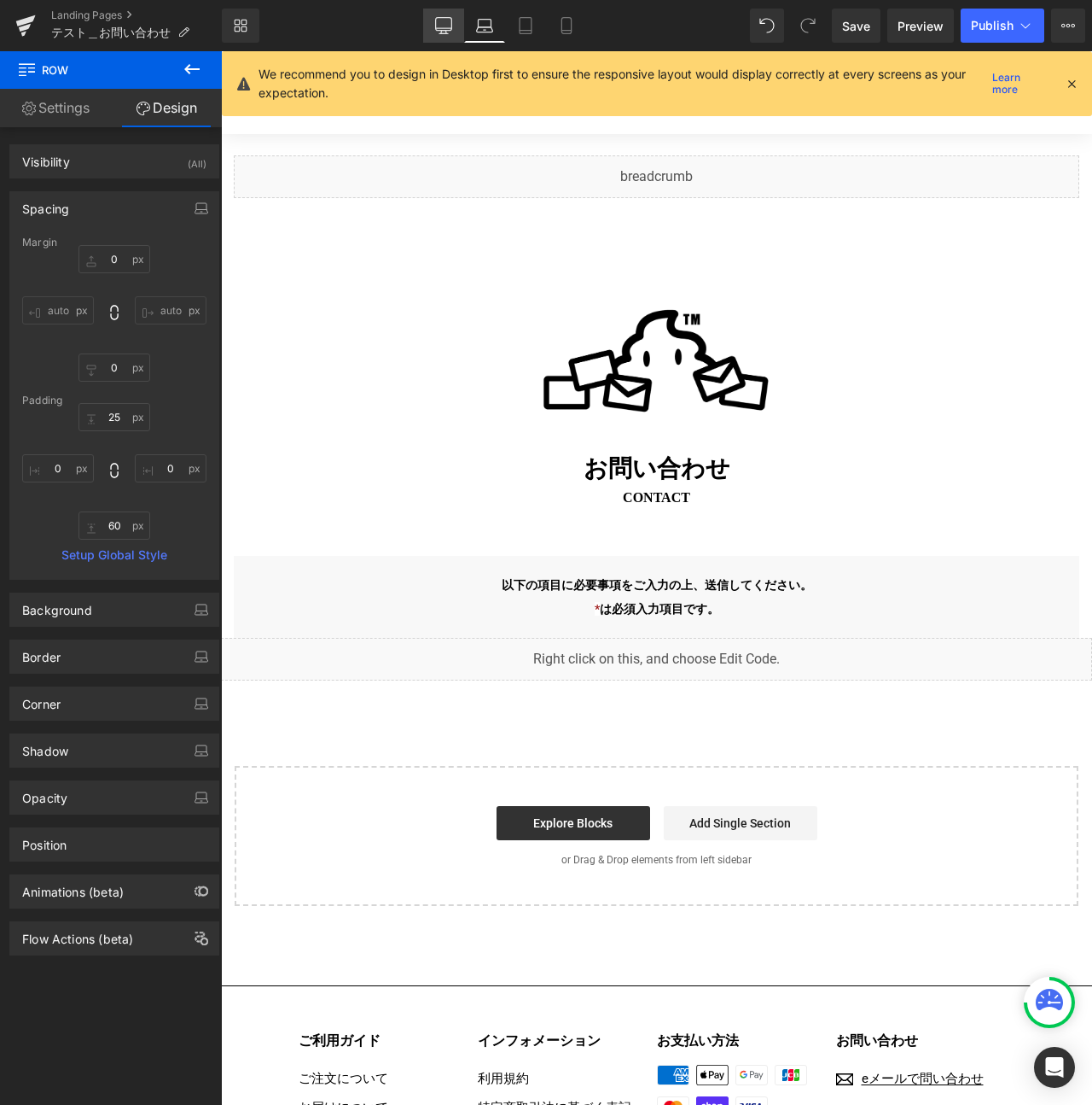
click at [450, 27] on icon at bounding box center [443, 25] width 17 height 17
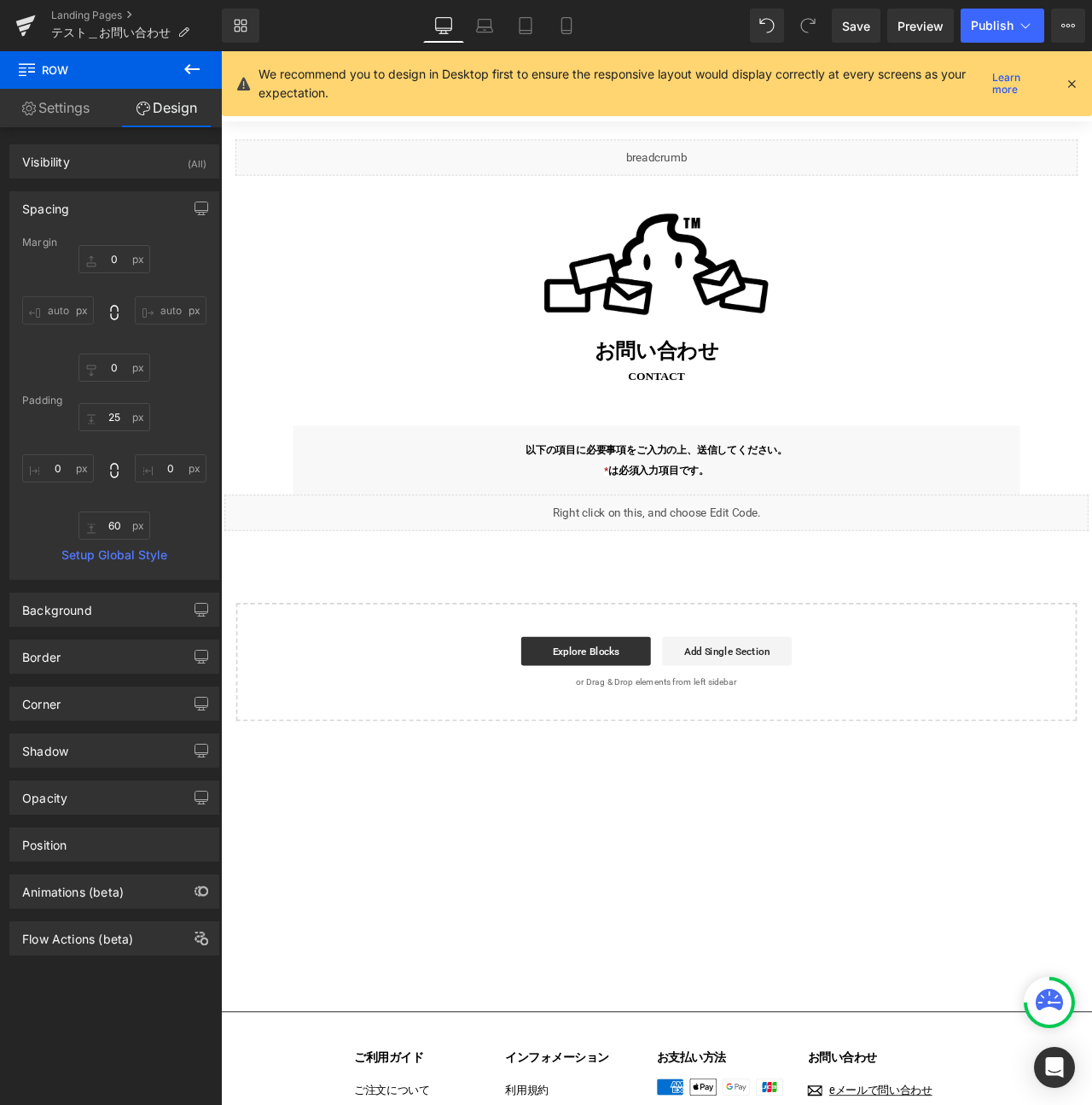
type input "0"
type input "25"
type input "0"
type input "60"
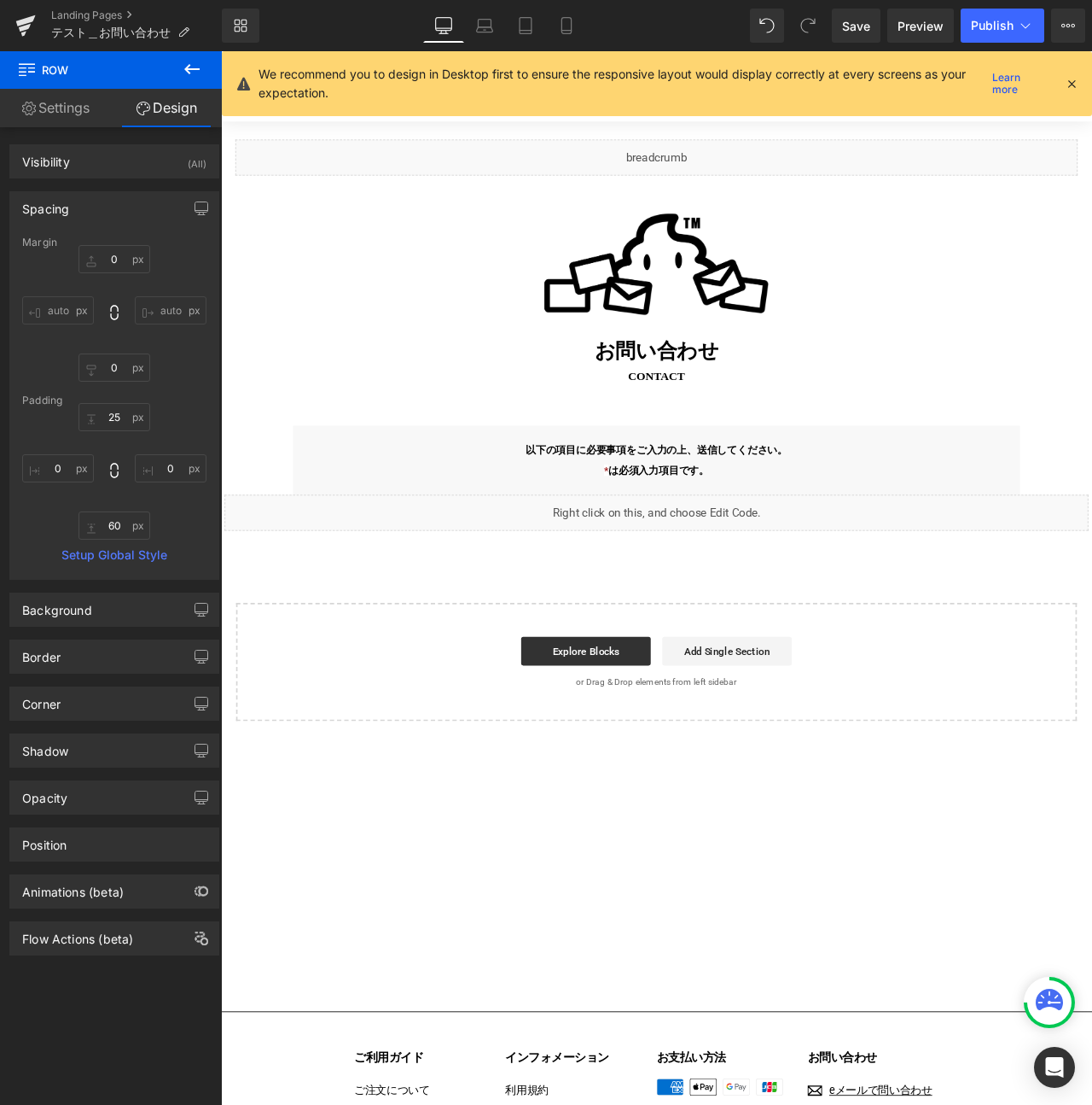
type input "0"
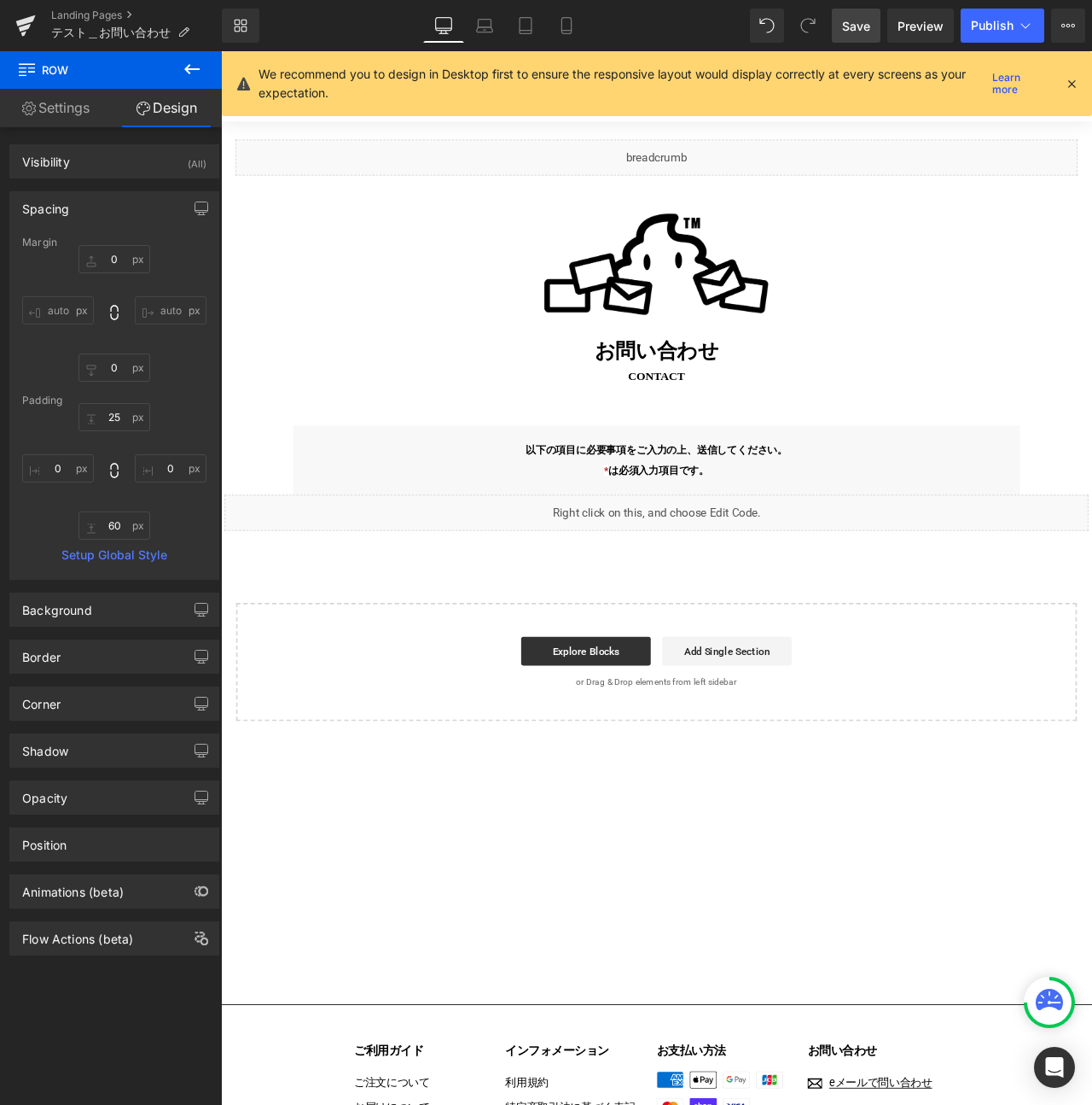
click at [856, 27] on span "Save" at bounding box center [856, 26] width 29 height 18
click at [988, 23] on span "Publish" at bounding box center [992, 25] width 43 height 13
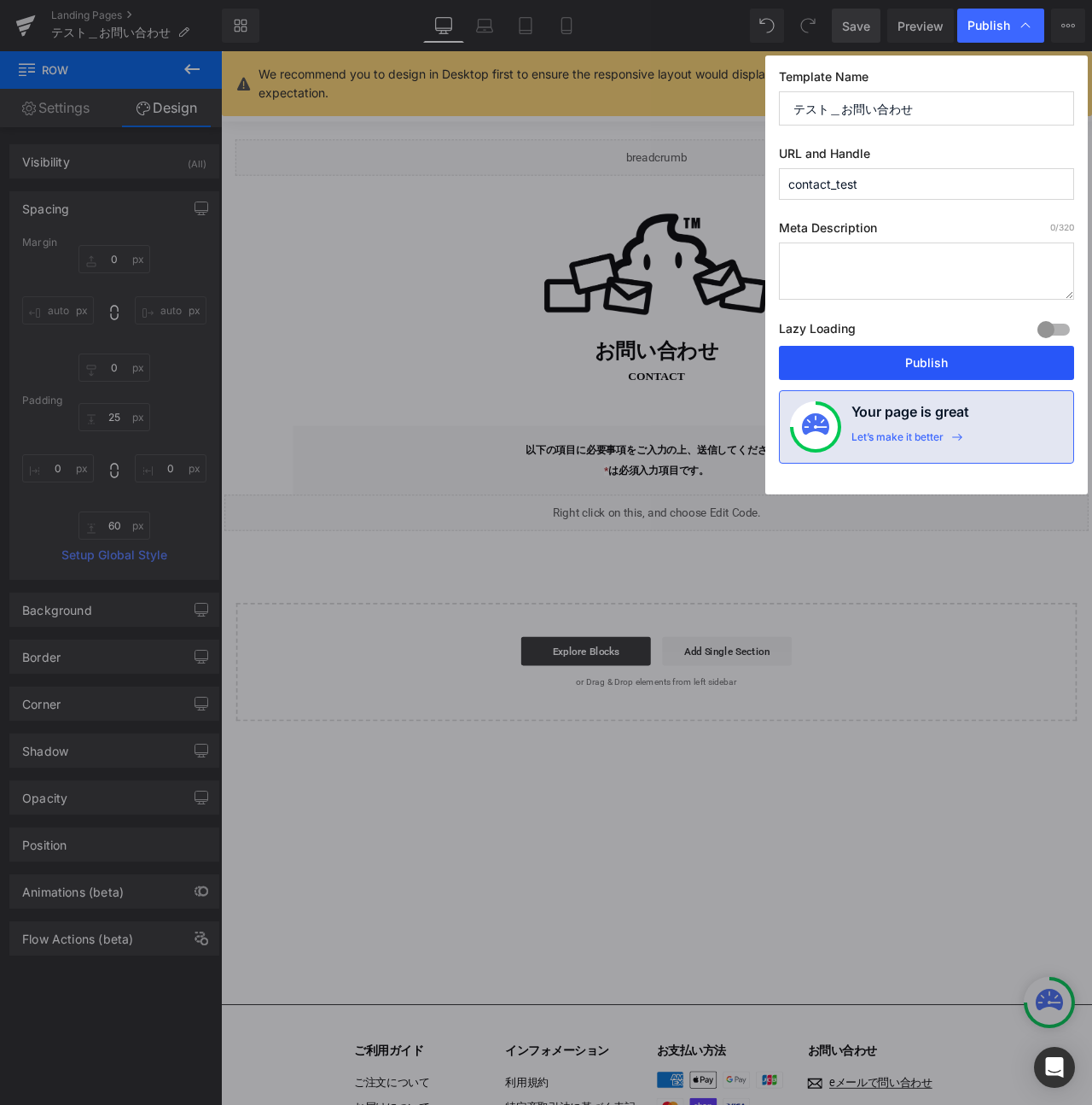
click at [950, 367] on button "Publish" at bounding box center [926, 363] width 296 height 34
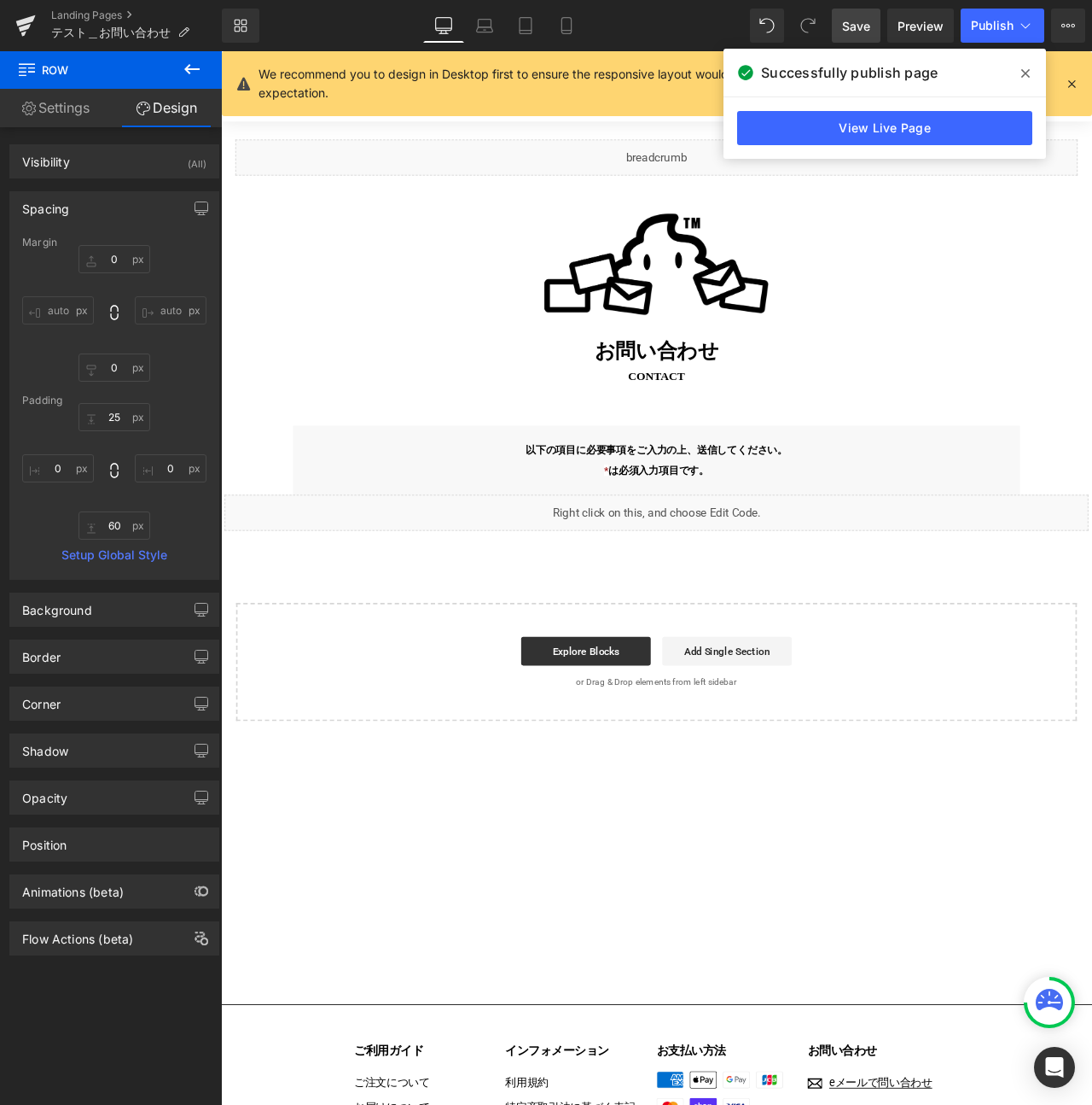
click at [437, 29] on icon at bounding box center [443, 29] width 16 height 0
click at [206, 559] on div "Margin 0px 0 auto auto 0px 0 auto auto Padding 25px 25 0px 0 60px 60 0px 0 Setu…" at bounding box center [113, 407] width 208 height 342
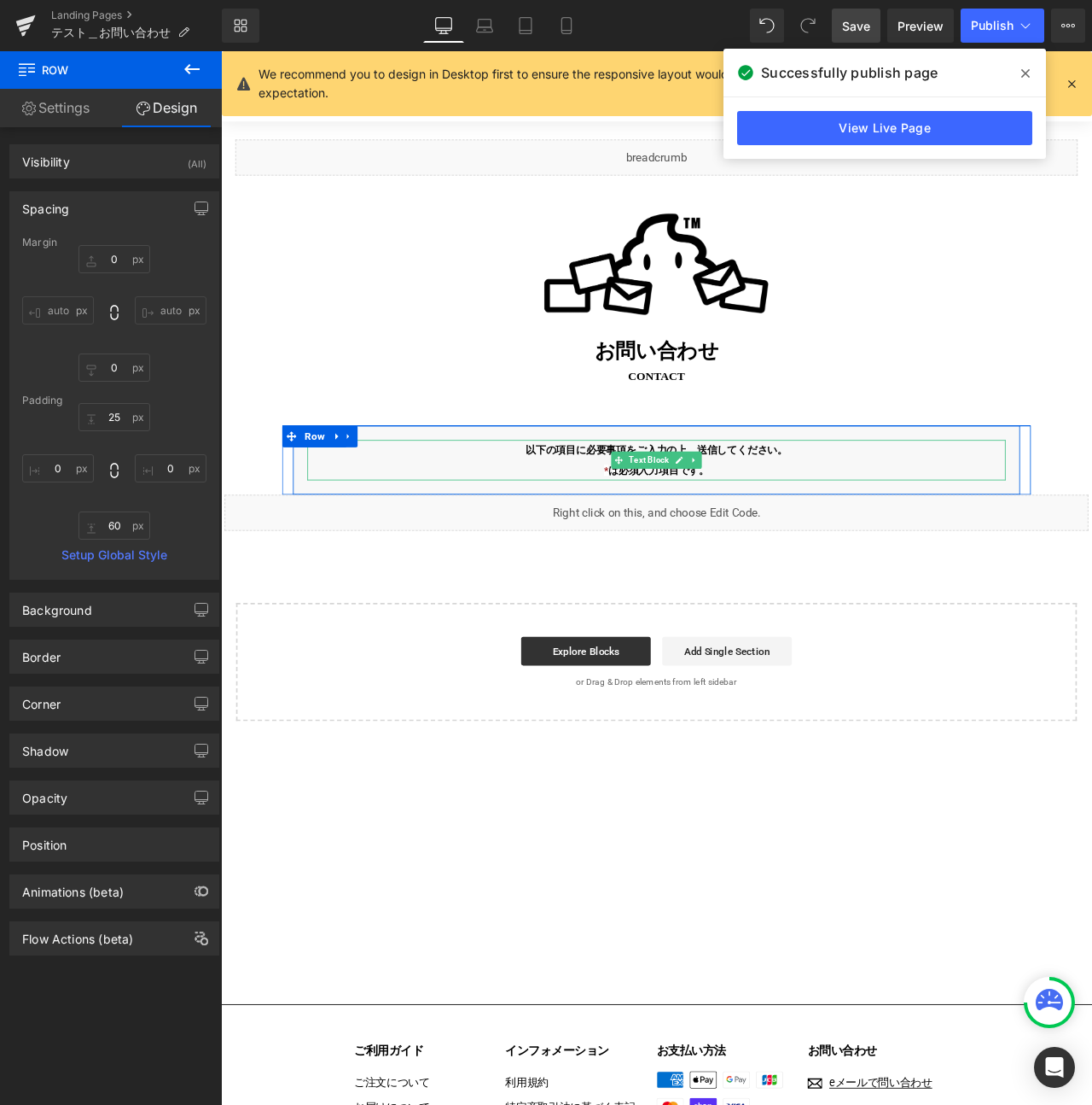
click at [397, 535] on p "* は必須入力項目です。" at bounding box center [737, 547] width 828 height 24
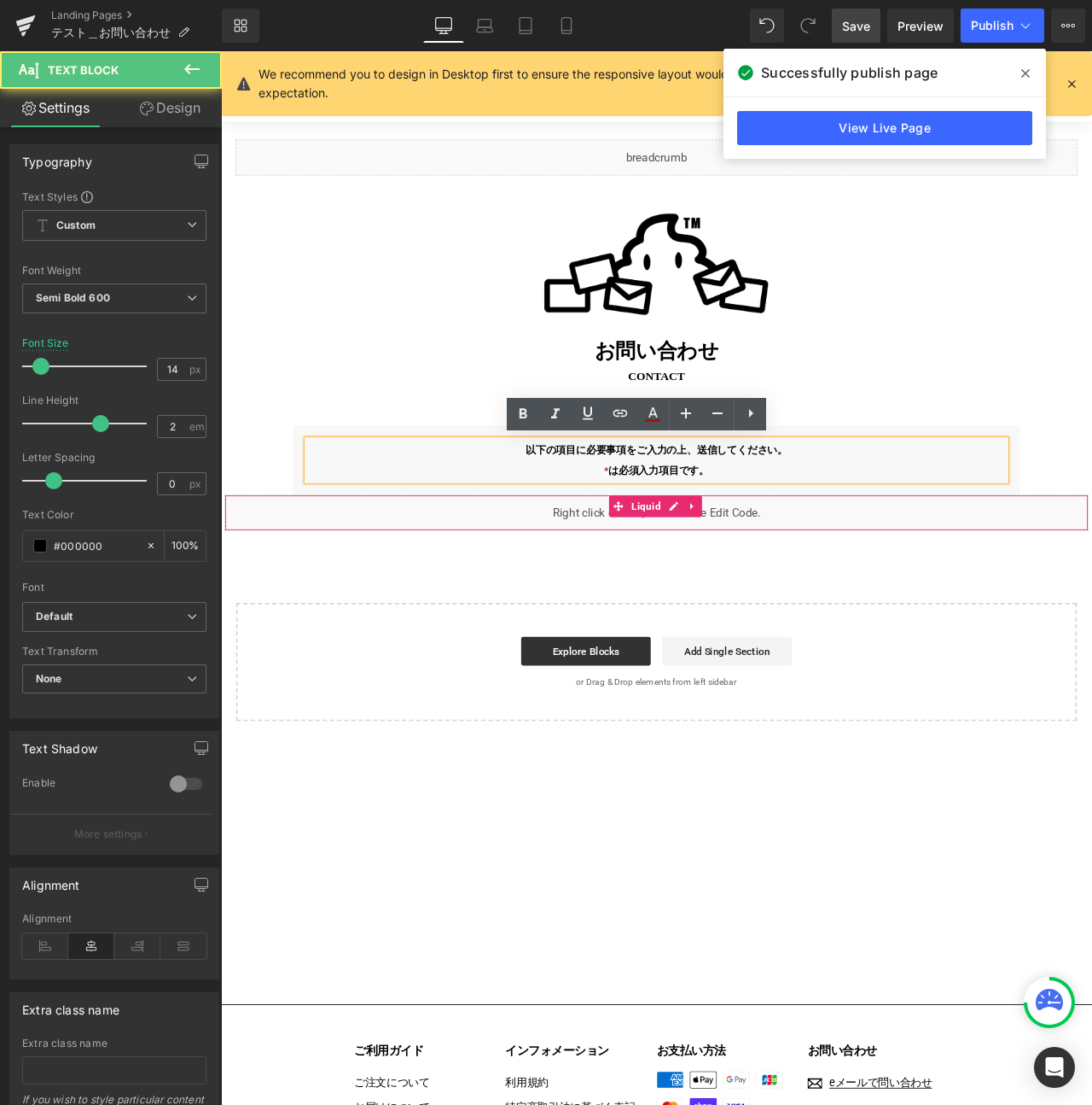
click at [426, 592] on div "Liquid" at bounding box center [737, 598] width 1024 height 43
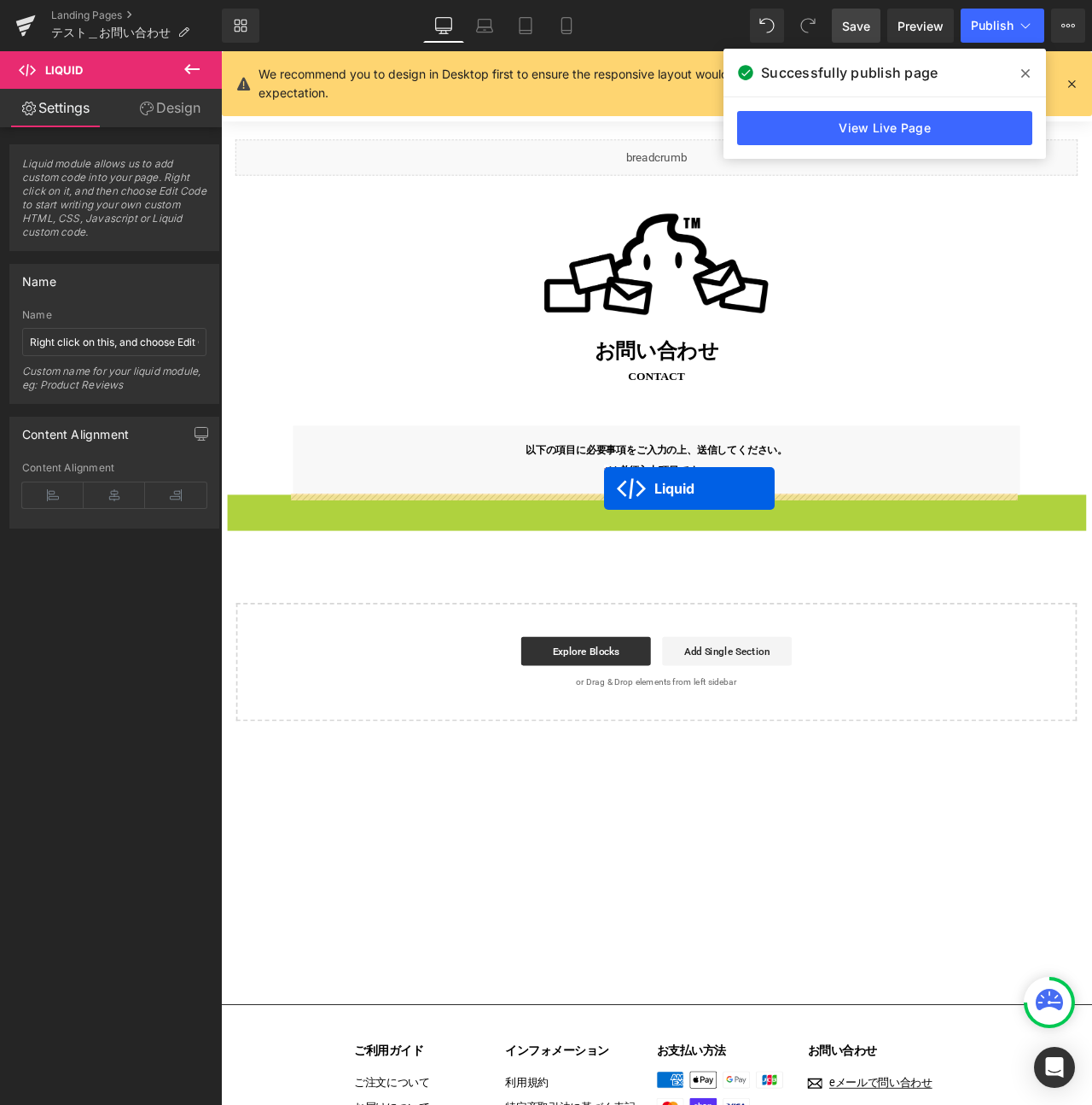
drag, startPoint x: 683, startPoint y: 593, endPoint x: 675, endPoint y: 569, distance: 25.3
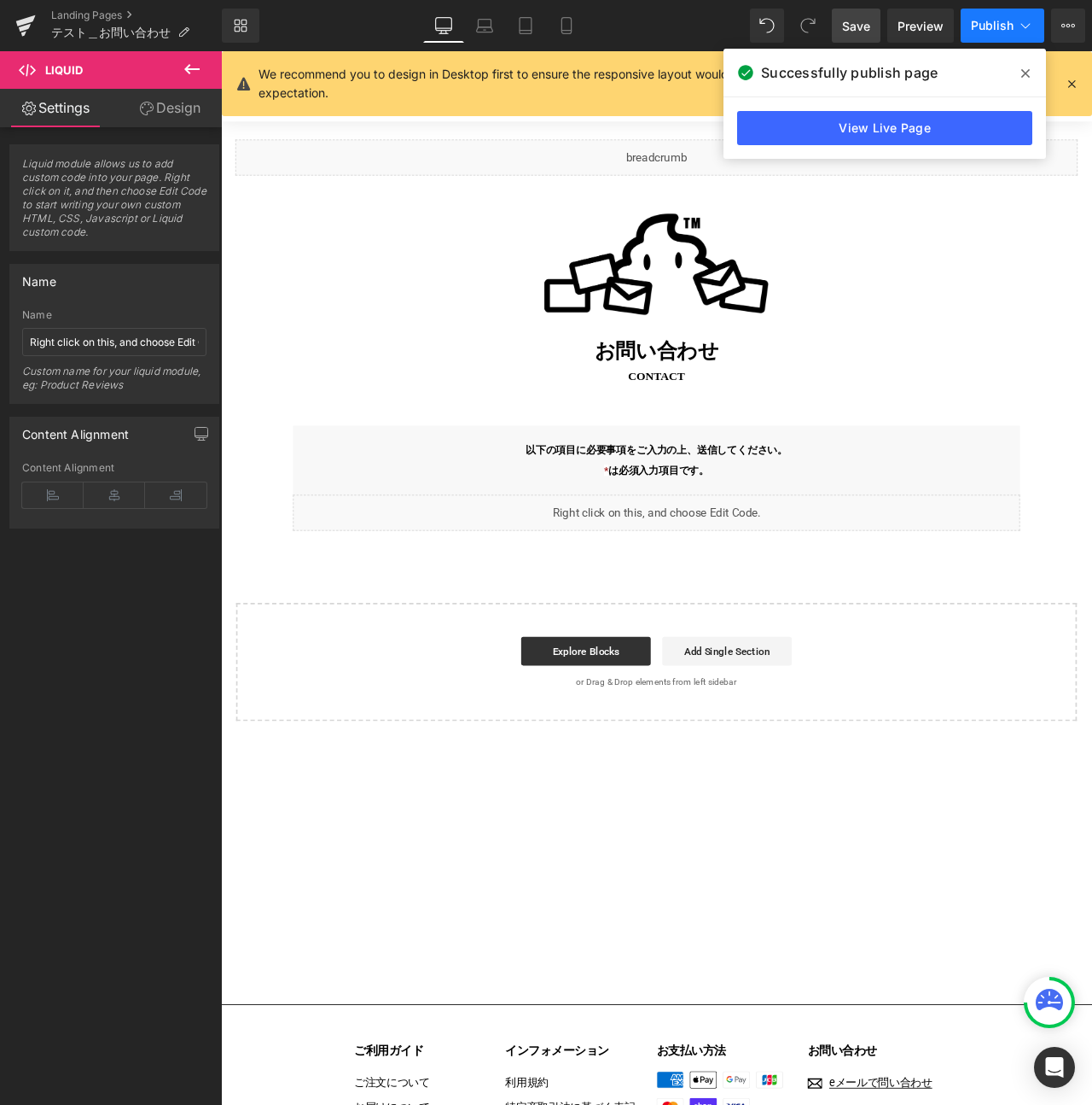
click at [987, 27] on span "Publish" at bounding box center [992, 25] width 43 height 13
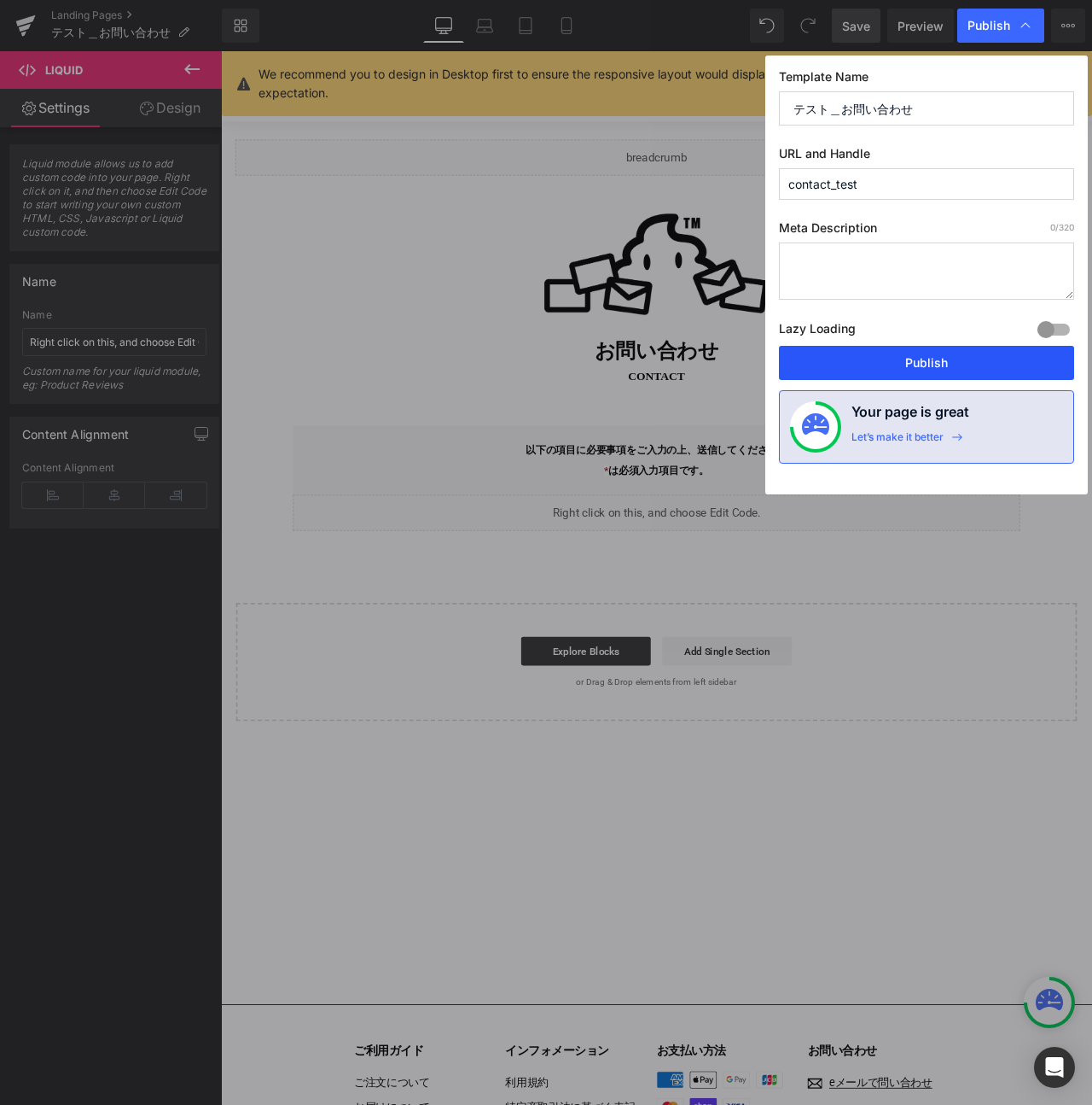
click at [961, 370] on button "Publish" at bounding box center [926, 363] width 296 height 34
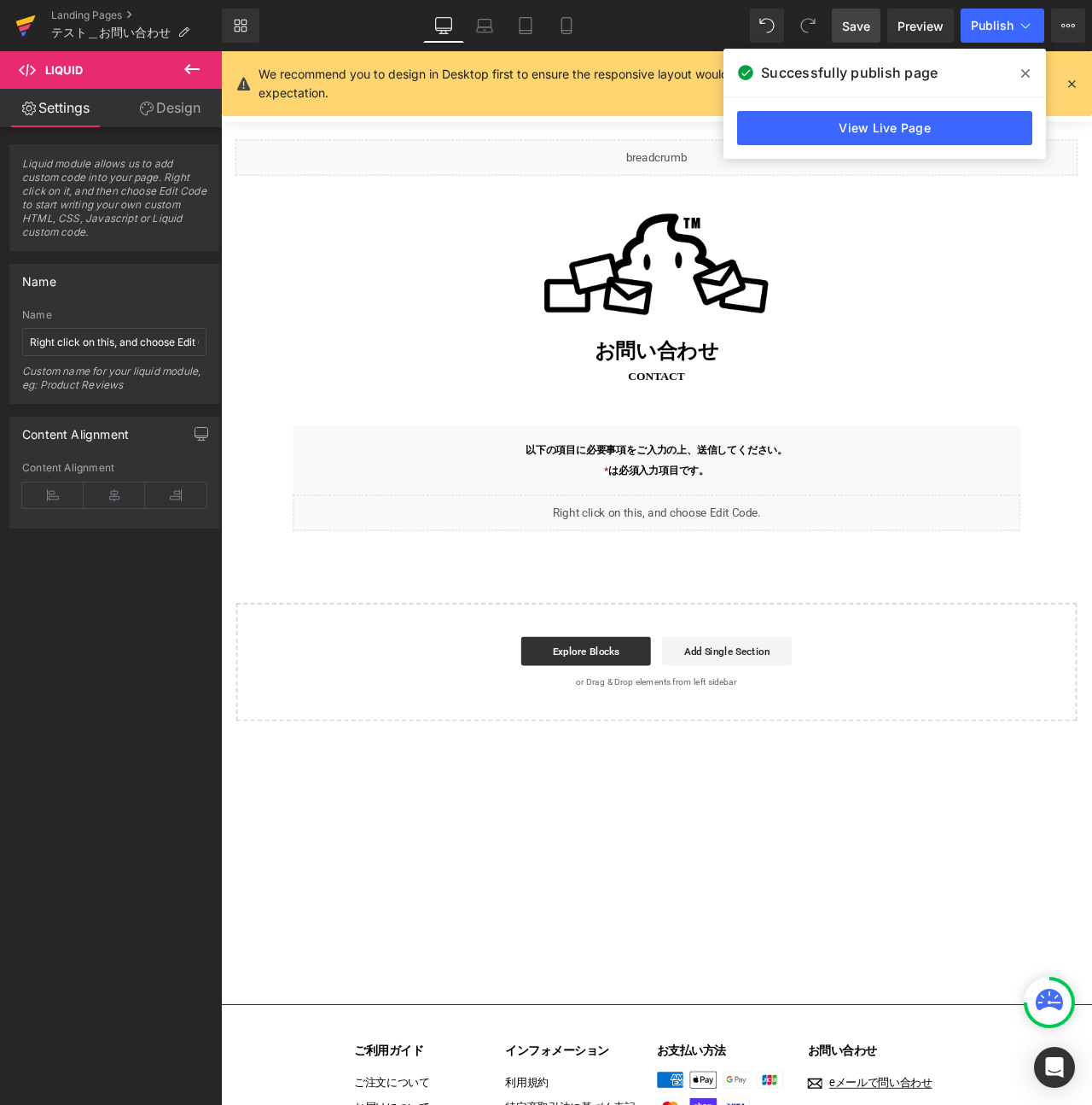
click at [33, 28] on icon at bounding box center [25, 26] width 21 height 43
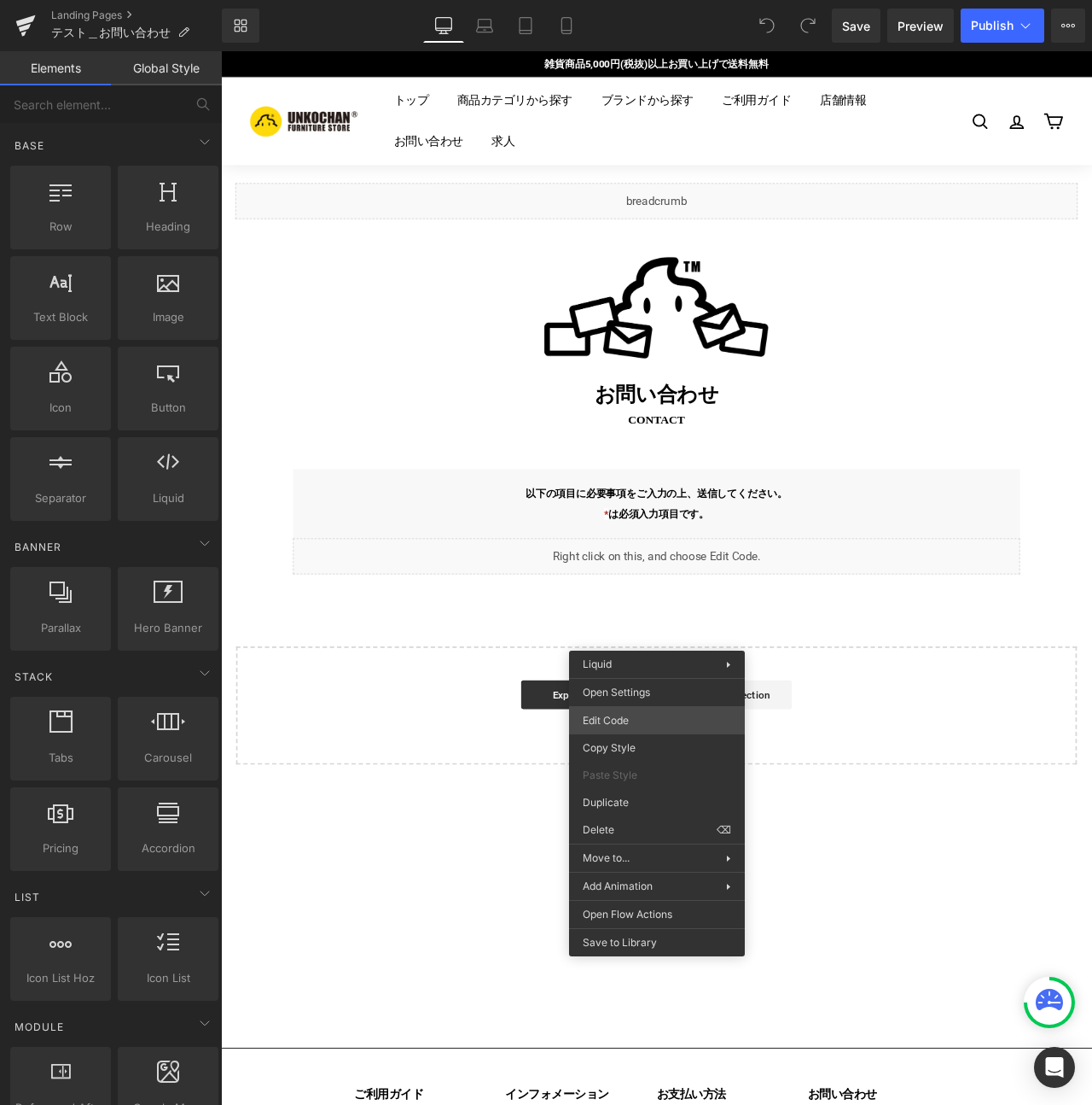
click at [644, 0] on div "You are previewing how the will restyle your page. You can not edit Elements in…" at bounding box center [546, 0] width 1092 height 0
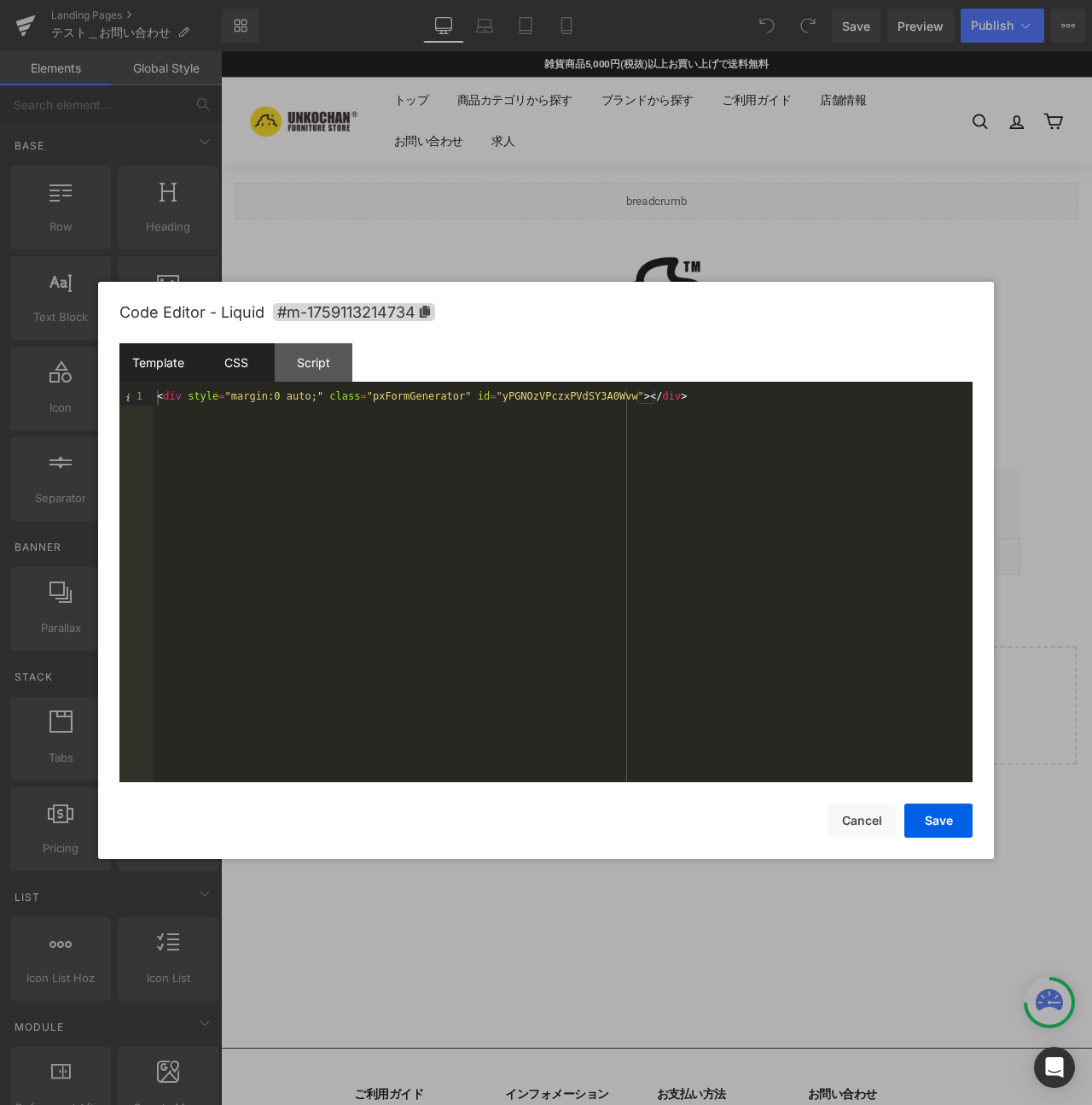
click at [261, 359] on div "CSS" at bounding box center [236, 362] width 78 height 38
click at [329, 420] on div "#m-1759113214734 { }" at bounding box center [563, 600] width 819 height 421
click at [321, 398] on div "#m-1759113214734 { }" at bounding box center [563, 600] width 819 height 421
paste textarea
click at [932, 815] on button "Save" at bounding box center [938, 820] width 68 height 34
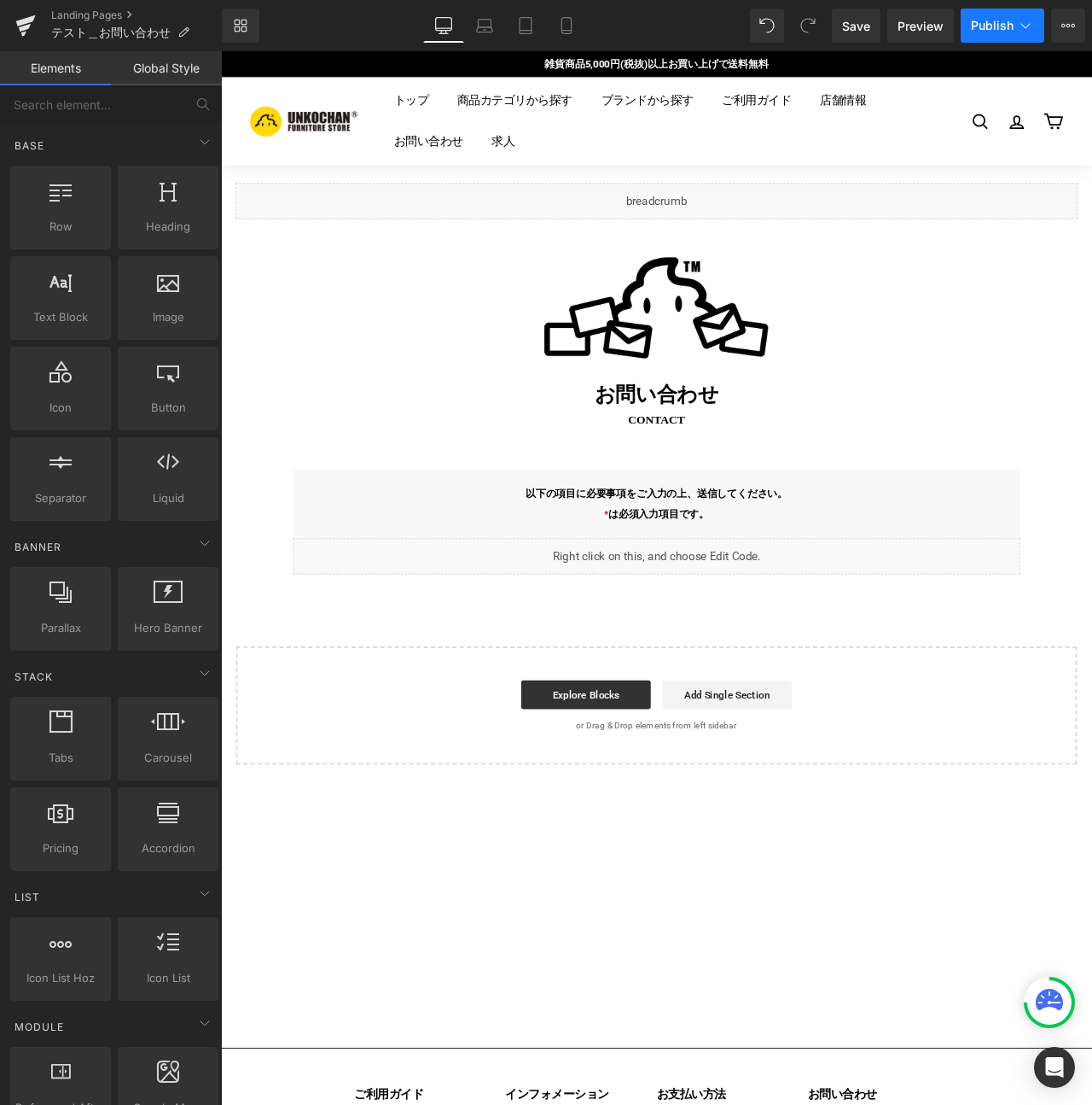
click at [1010, 19] on span "Publish" at bounding box center [992, 25] width 43 height 13
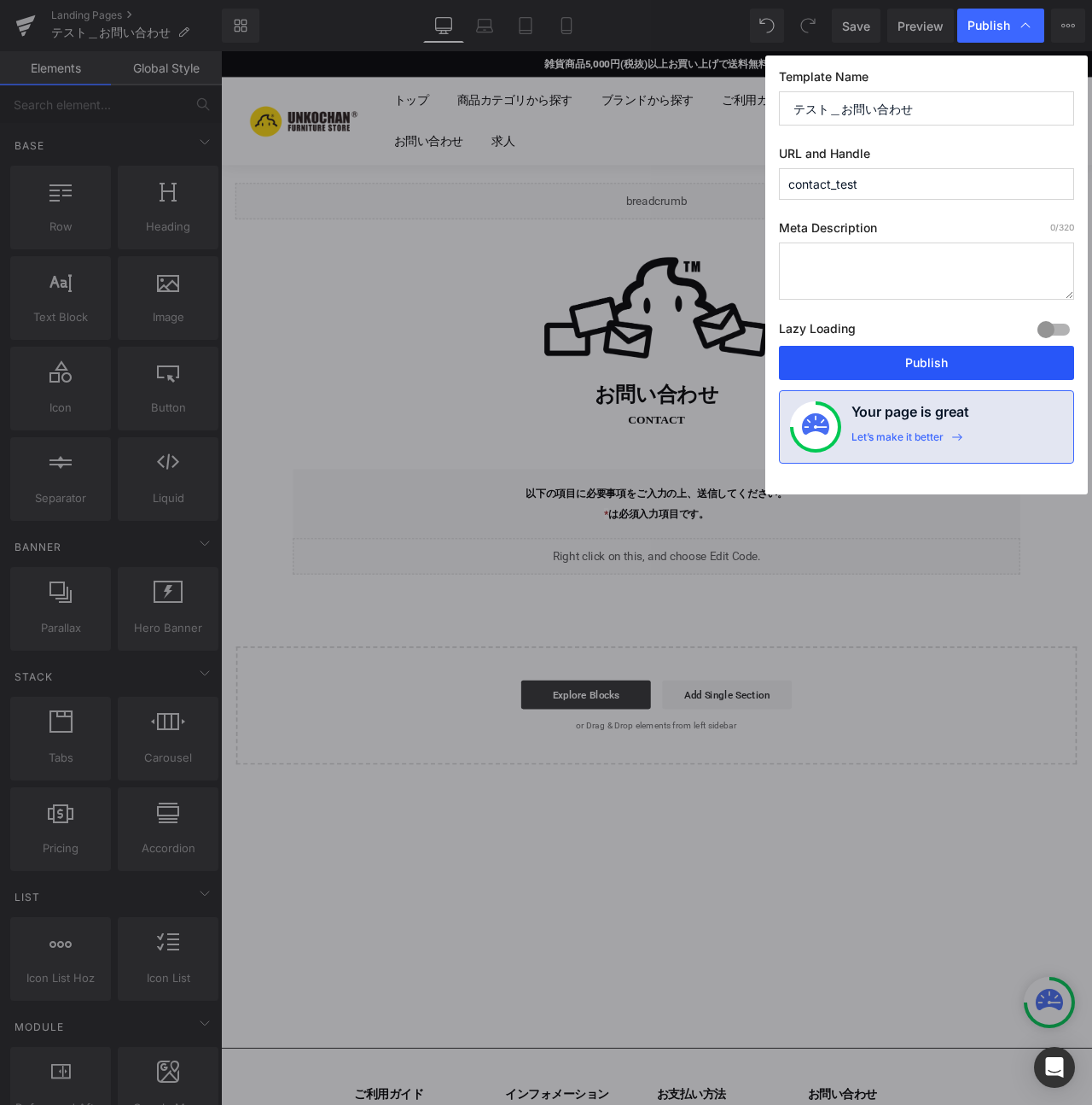
click at [946, 358] on button "Publish" at bounding box center [926, 363] width 296 height 34
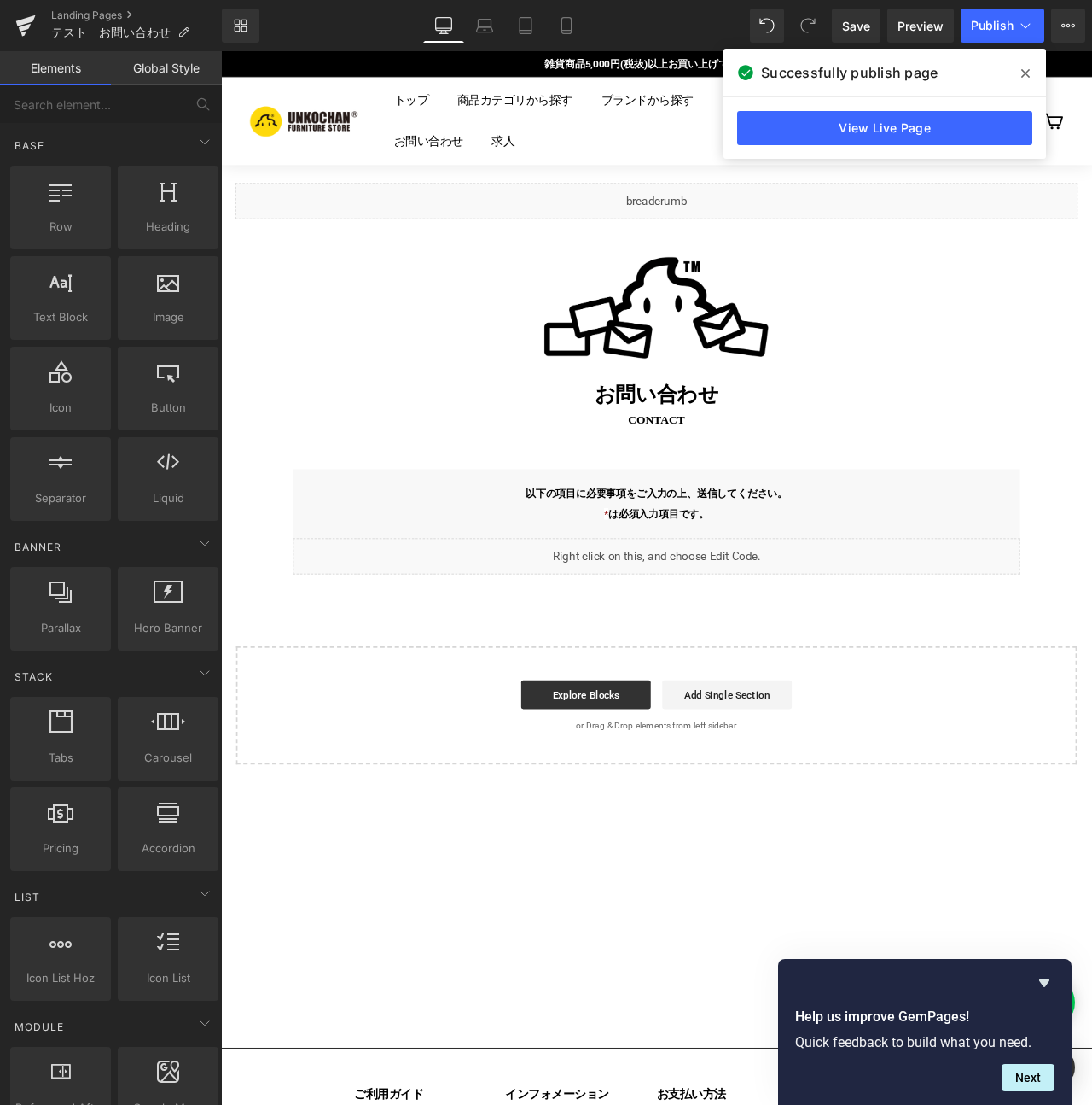
click at [528, 555] on div "以下の項目に必要事項をご入力の上、 送信してください。 * は必須入力項目です。 Text Block Row" at bounding box center [737, 588] width 862 height 82
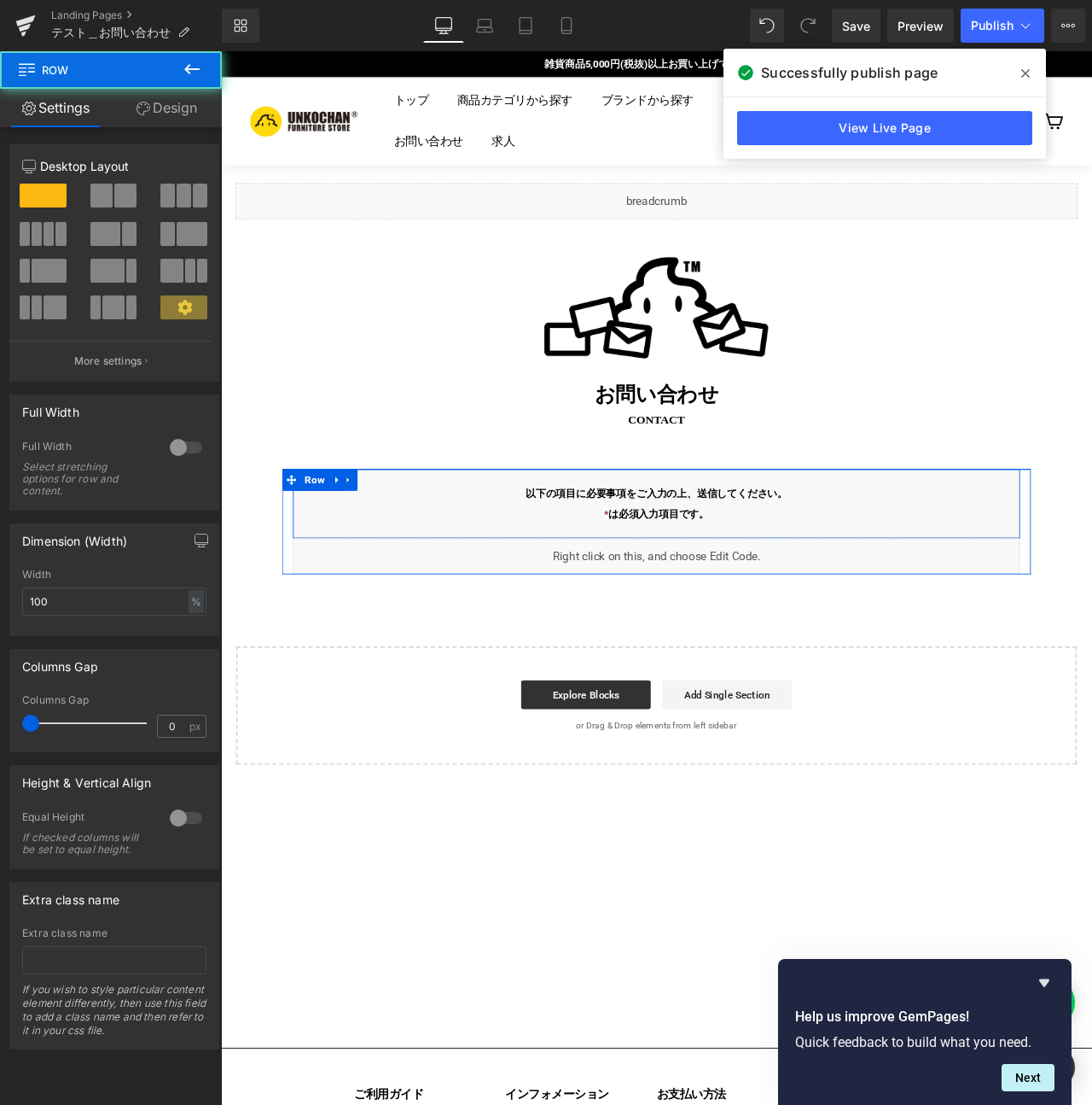
click at [478, 590] on p "* は必須入力項目です。" at bounding box center [737, 599] width 828 height 24
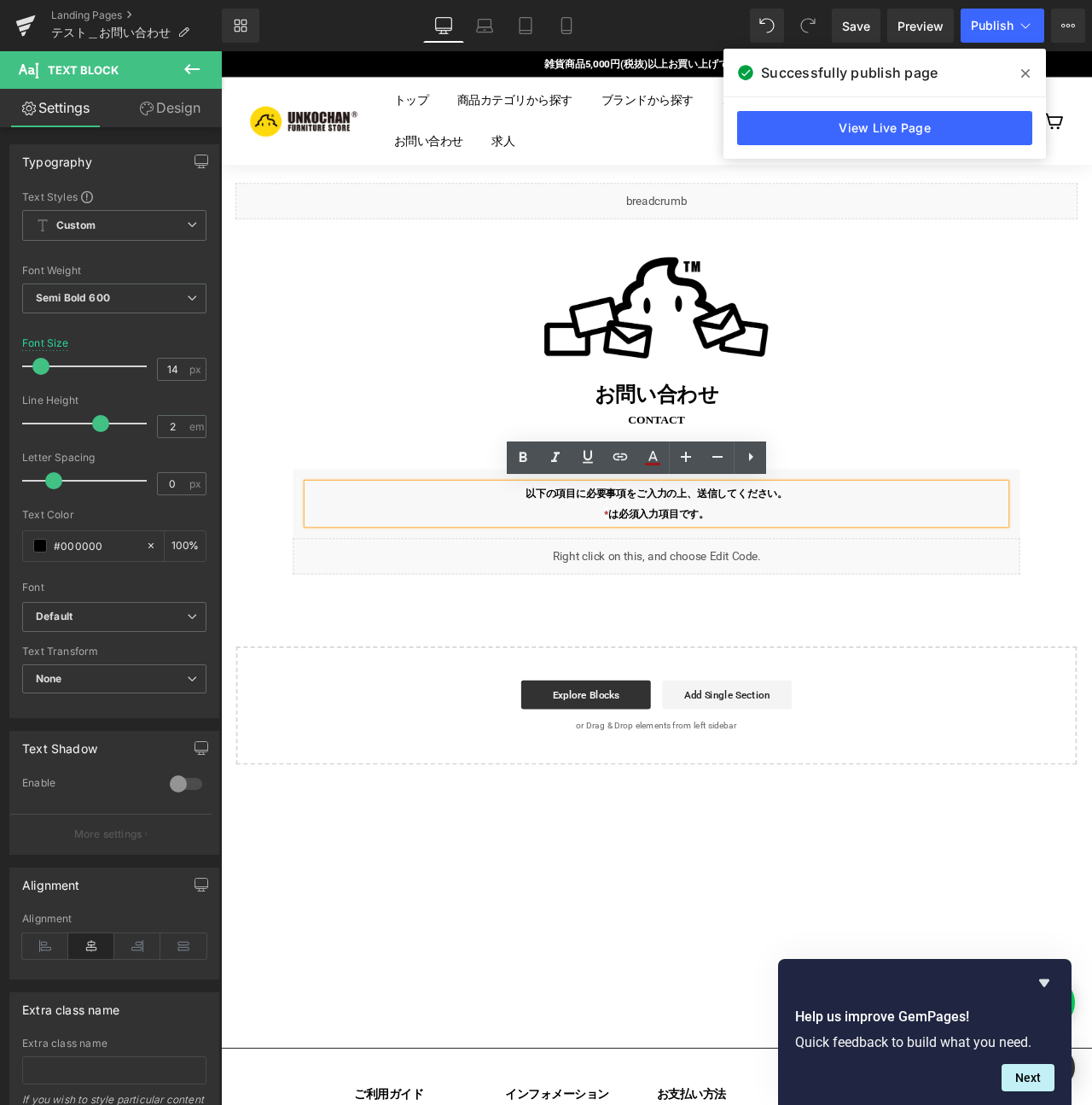
click at [413, 519] on div "Liquid Image お問い合わせ Heading contact Text Block Row" at bounding box center [737, 365] width 1024 height 360
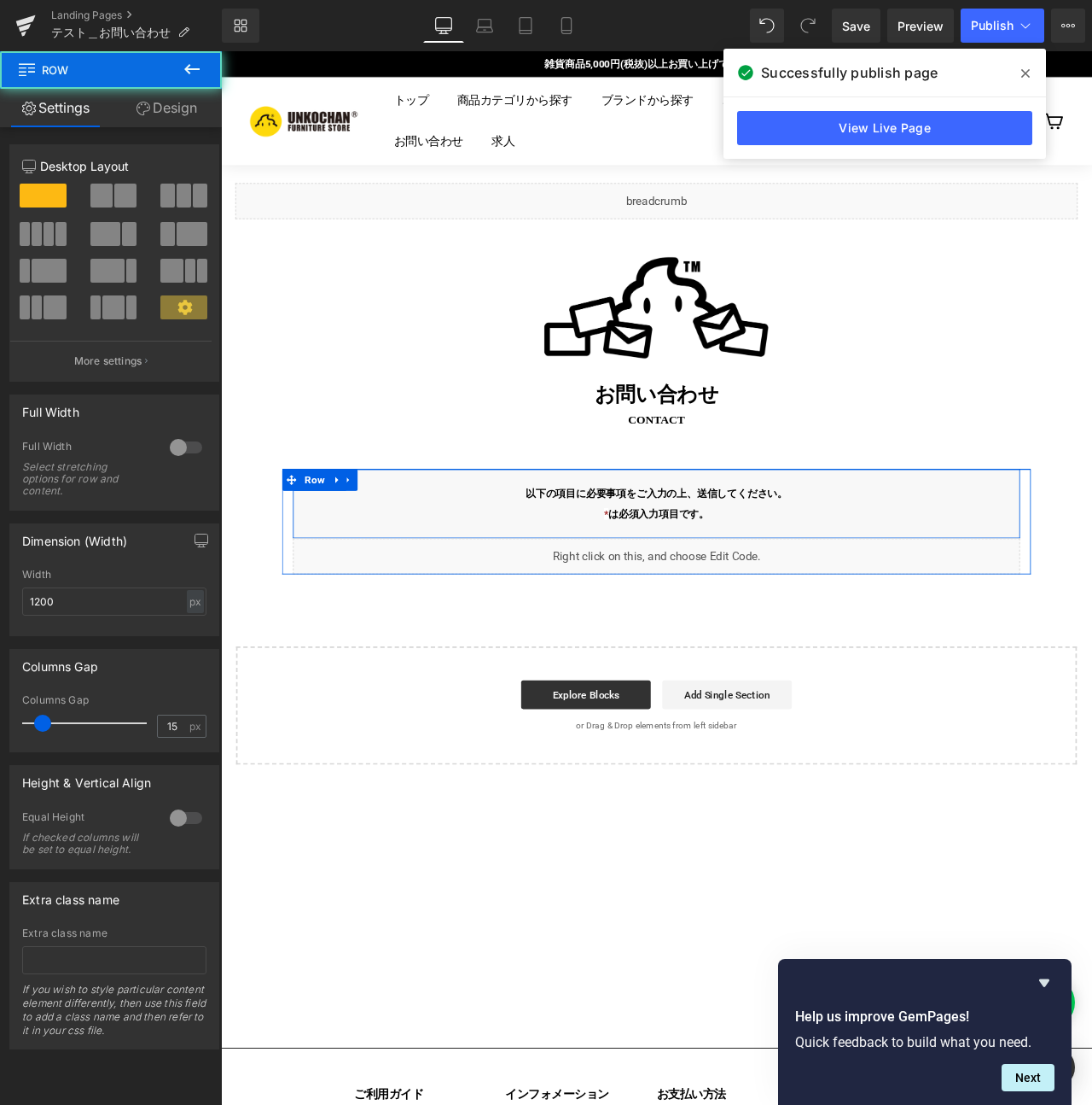
click at [397, 549] on div "以下の項目に必要事項をご入力の上、 送信してください。 * は必須入力項目です。 Text Block Row" at bounding box center [737, 588] width 862 height 82
click at [374, 559] on link at bounding box center [371, 559] width 22 height 26
click at [411, 561] on icon at bounding box center [416, 558] width 12 height 12
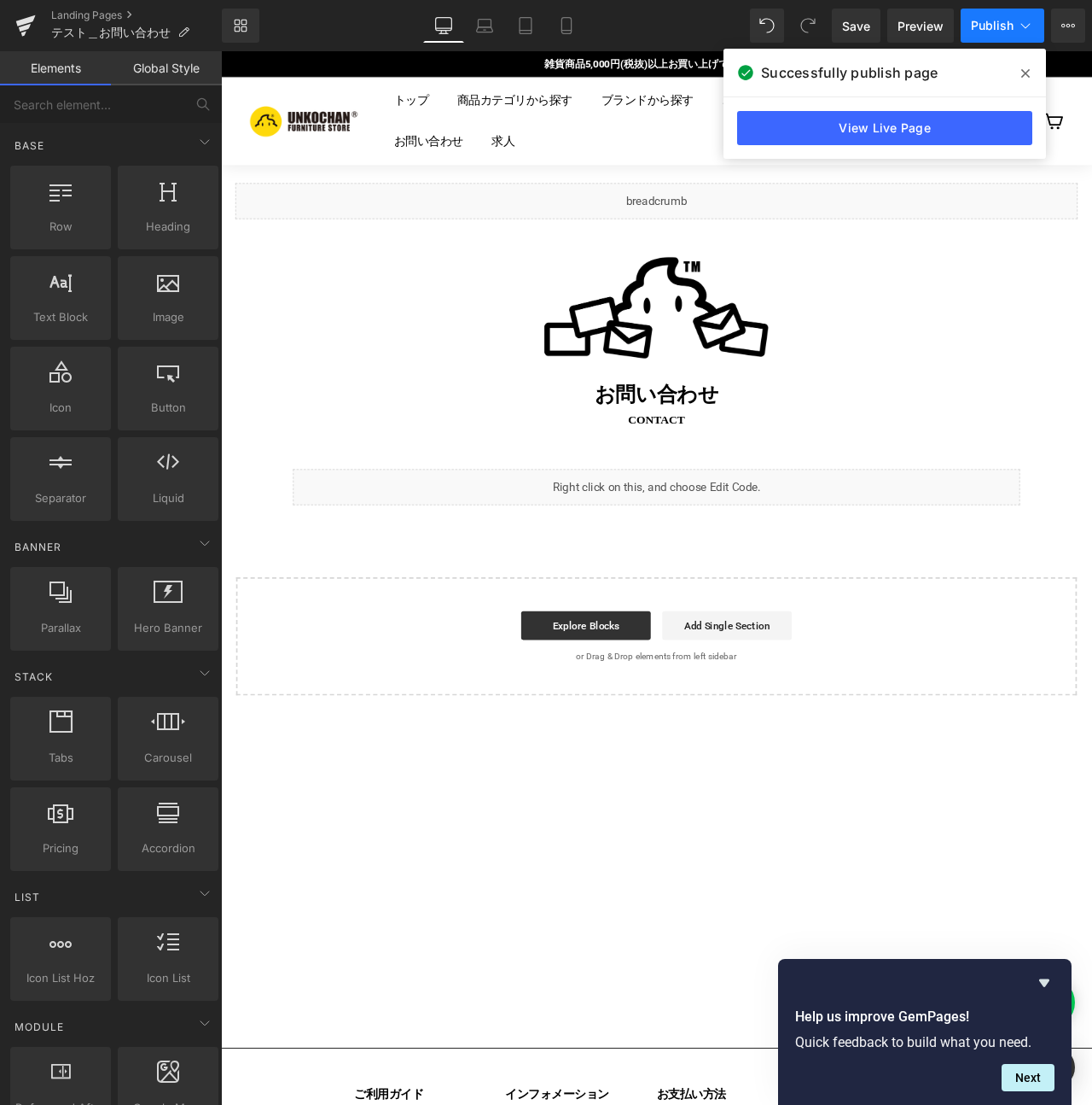
click at [989, 27] on span "Publish" at bounding box center [992, 25] width 43 height 13
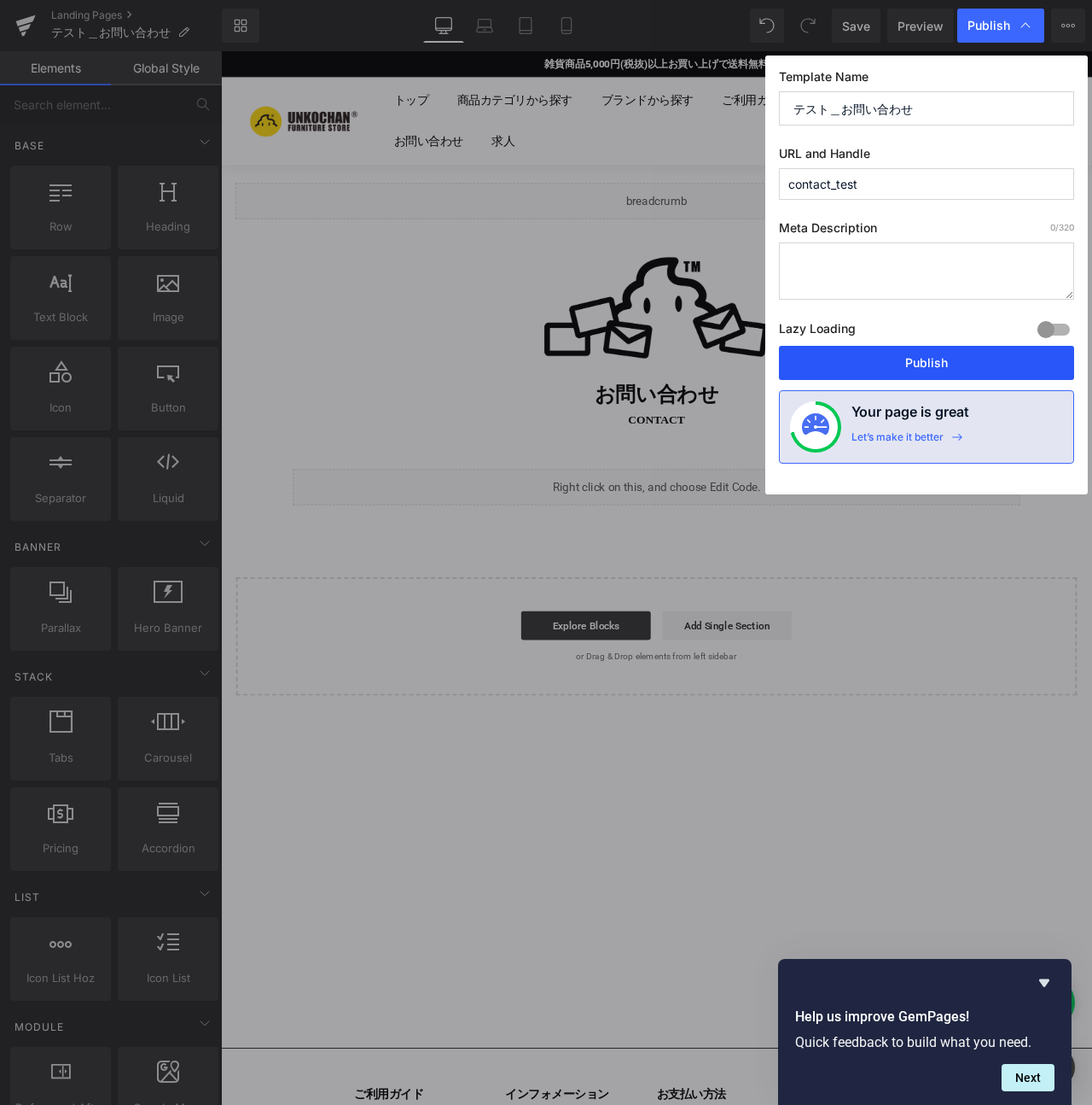
click at [881, 366] on button "Publish" at bounding box center [926, 363] width 296 height 34
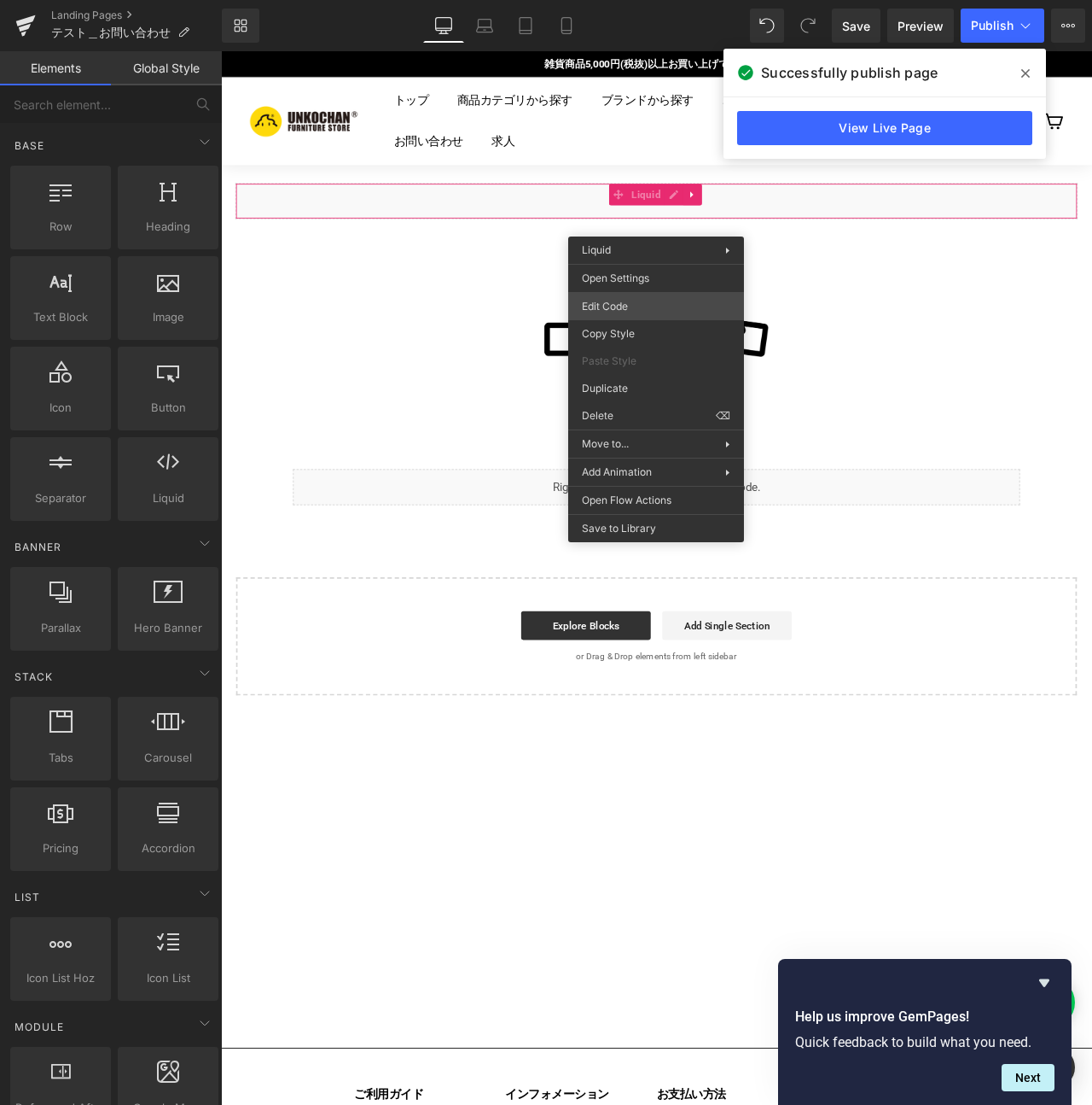
click at [644, 0] on div "You are previewing how the will restyle your page. You can not edit Elements in…" at bounding box center [546, 0] width 1092 height 0
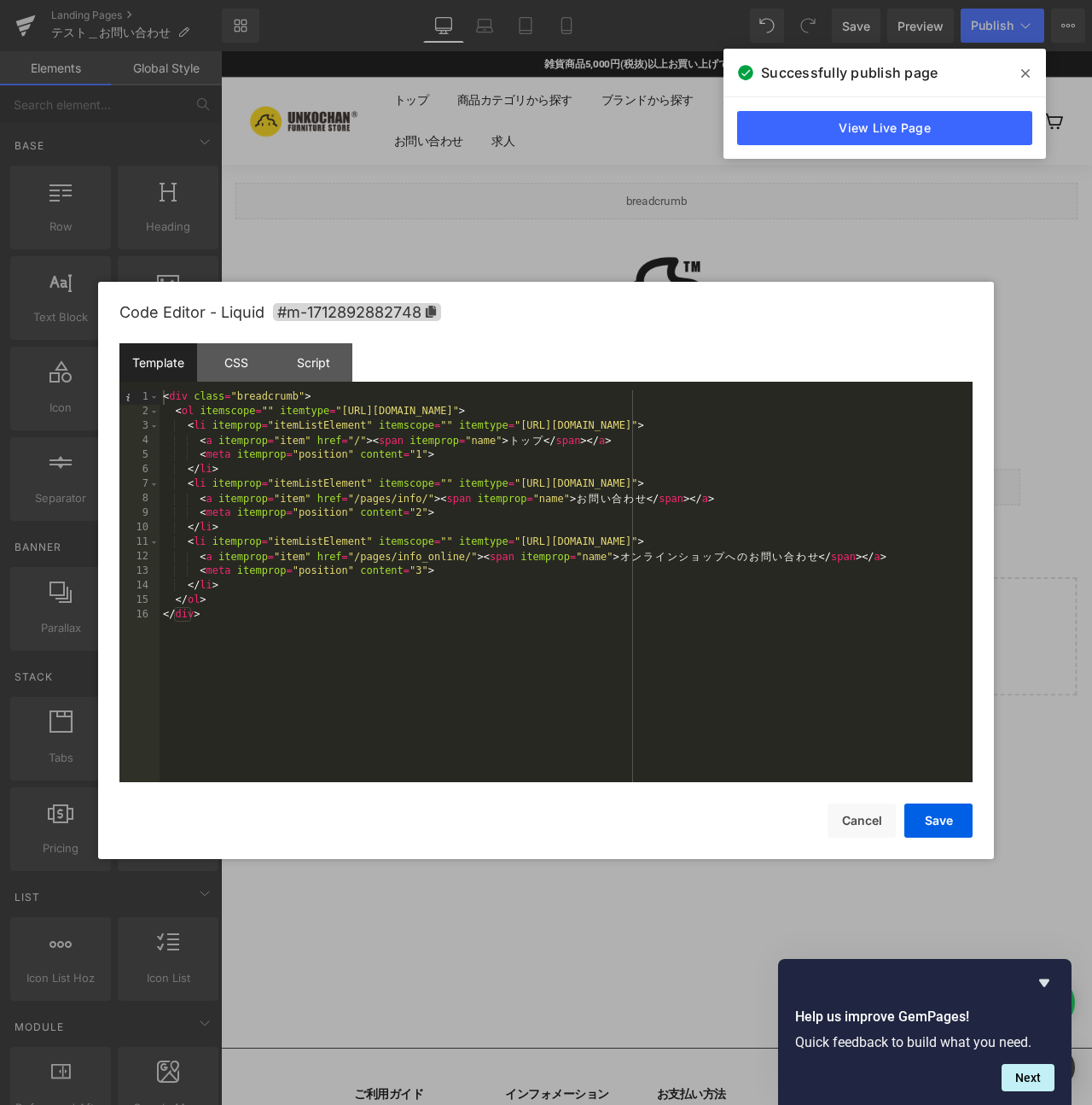
click at [692, 553] on div "< div class = "breadcrumb" > < ol itemscope = "" itemtype = "[URL][DOMAIN_NAME]…" at bounding box center [566, 600] width 813 height 421
click at [394, 573] on div "< div class = "breadcrumb" > < ol itemscope = "" itemtype = "[URL][DOMAIN_NAME]…" at bounding box center [566, 600] width 813 height 421
drag, startPoint x: 411, startPoint y: 568, endPoint x: 647, endPoint y: 569, distance: 236.0
click at [649, 568] on div "< div class = "breadcrumb" > < ol itemscope = "" itemtype = "[URL][DOMAIN_NAME]…" at bounding box center [566, 600] width 813 height 421
click at [643, 570] on div "< div class = "breadcrumb" > < ol itemscope = "" itemtype = "[URL][DOMAIN_NAME]…" at bounding box center [566, 600] width 813 height 421
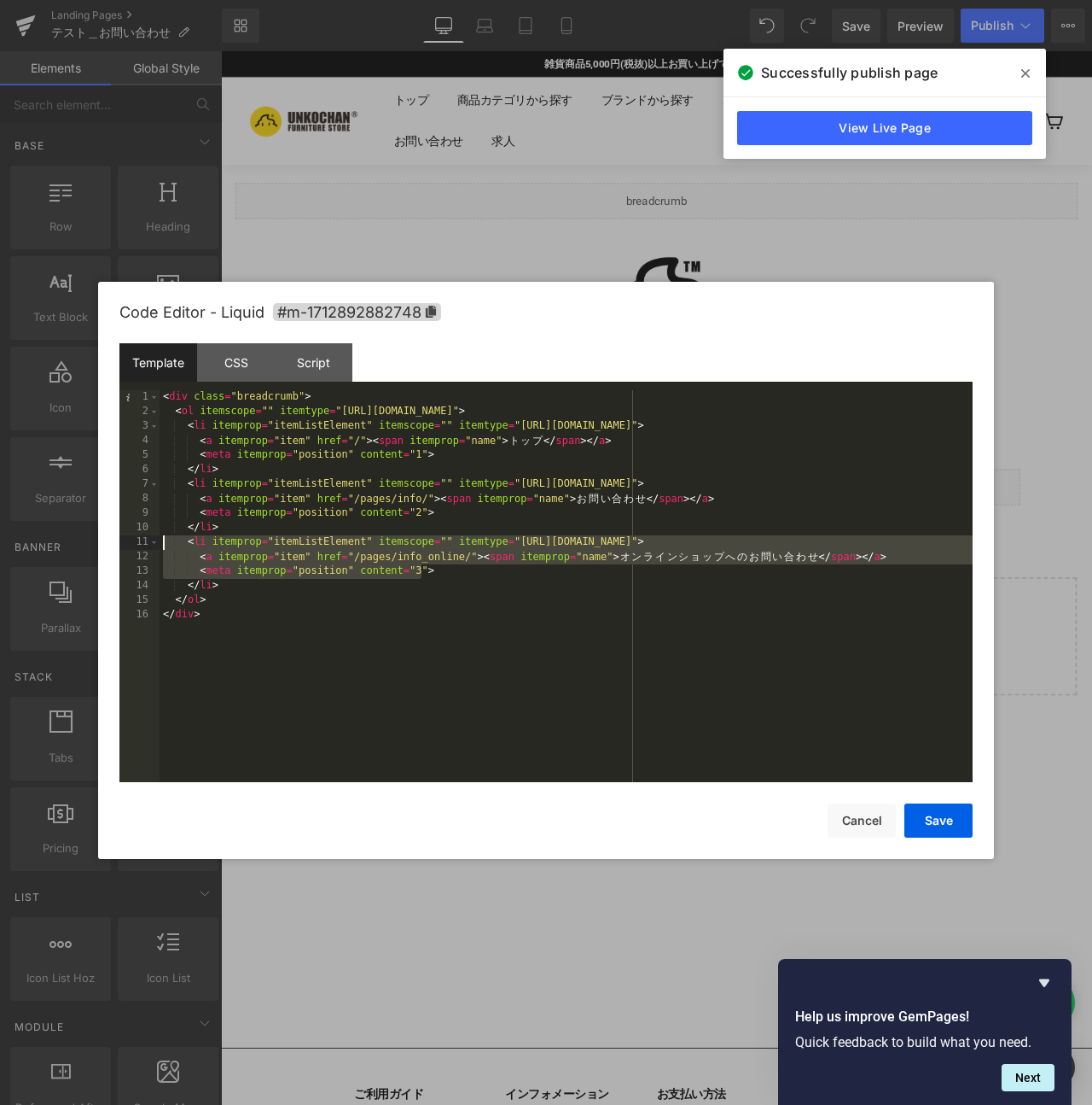
drag, startPoint x: 643, startPoint y: 573, endPoint x: -41, endPoint y: 548, distance: 684.5
click at [0, 548] on html "You are previewing how the will restyle your page. You can not edit Elements in…" at bounding box center [546, 552] width 1092 height 1105
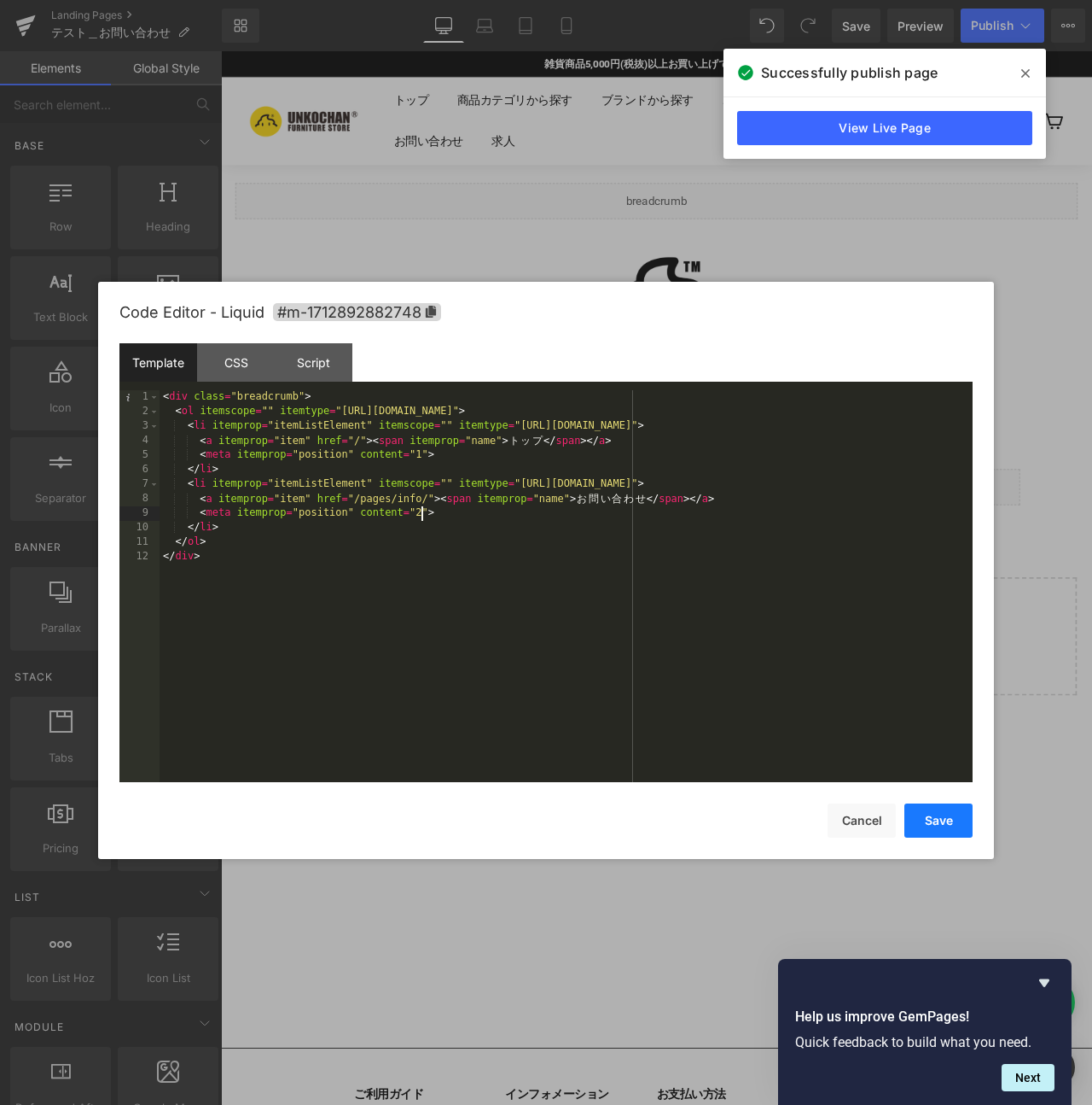
click at [929, 823] on button "Save" at bounding box center [938, 820] width 68 height 34
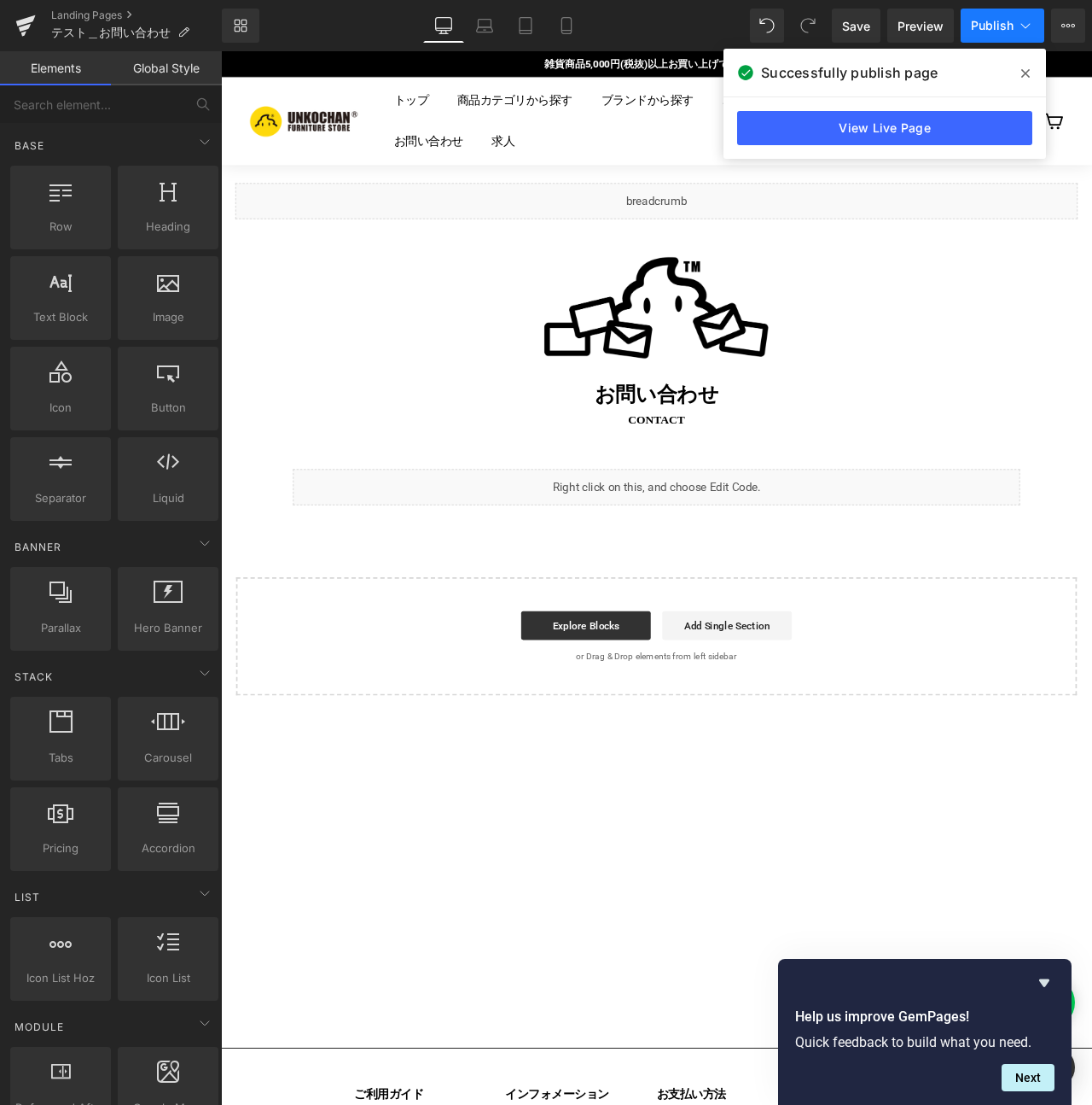
click at [992, 28] on span "Publish" at bounding box center [992, 25] width 43 height 13
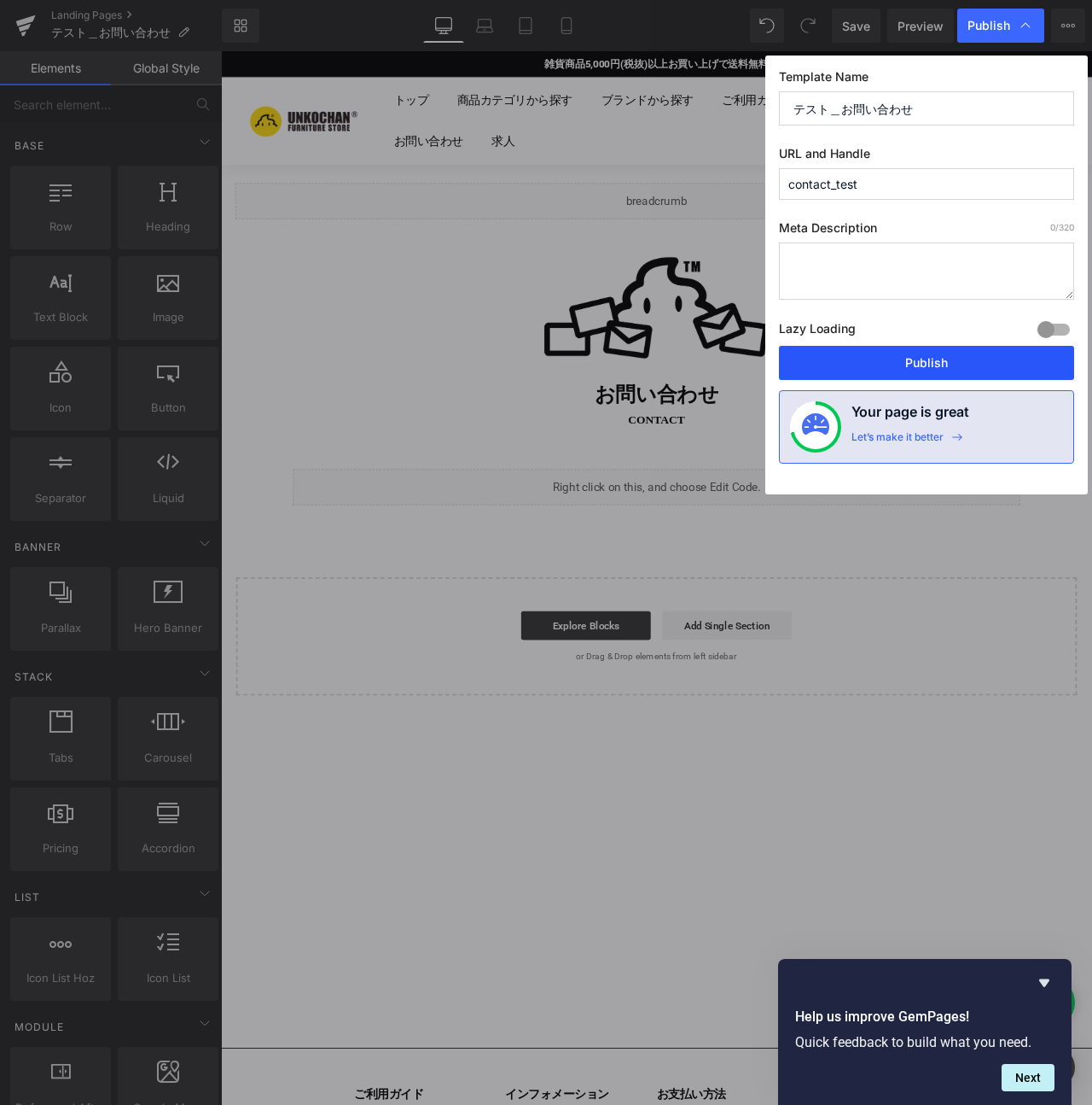
drag, startPoint x: 894, startPoint y: 372, endPoint x: 798, endPoint y: 378, distance: 96.2
click at [894, 372] on button "Publish" at bounding box center [926, 363] width 296 height 34
